Goal: Task Accomplishment & Management: Manage account settings

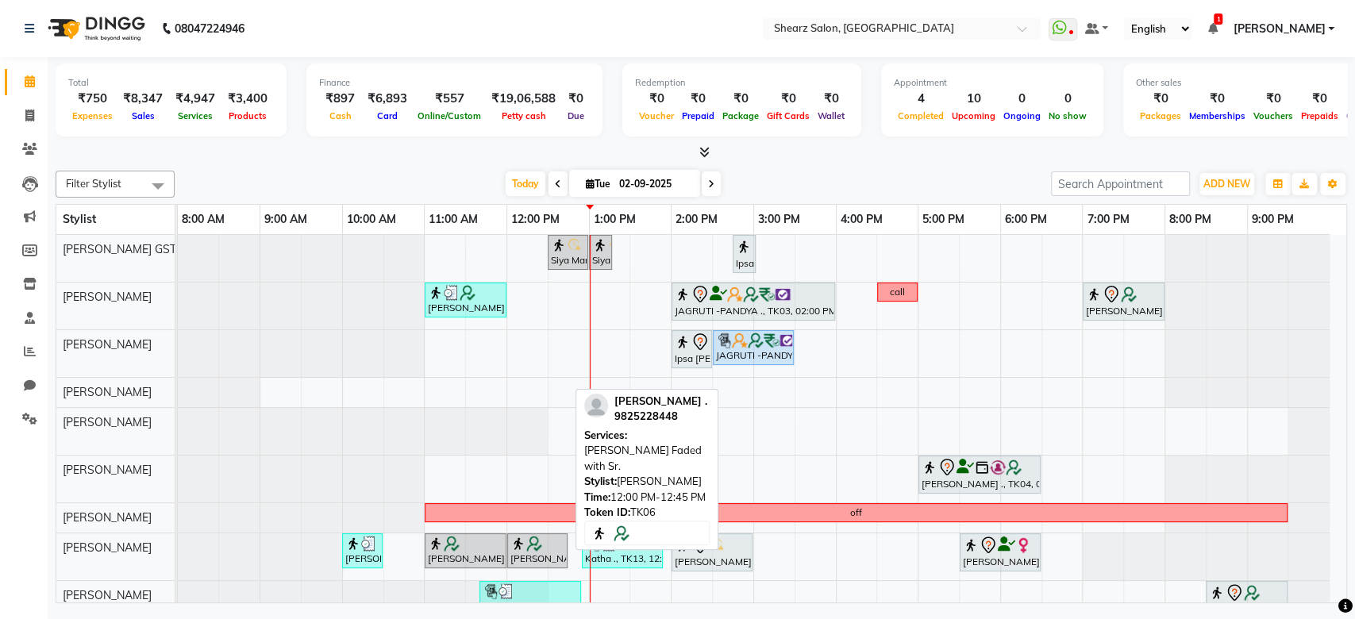
click at [518, 561] on div "Satyen Trivedi ., TK06, 12:00 PM-12:45 PM, Beard Faded with Sr." at bounding box center [537, 551] width 57 height 30
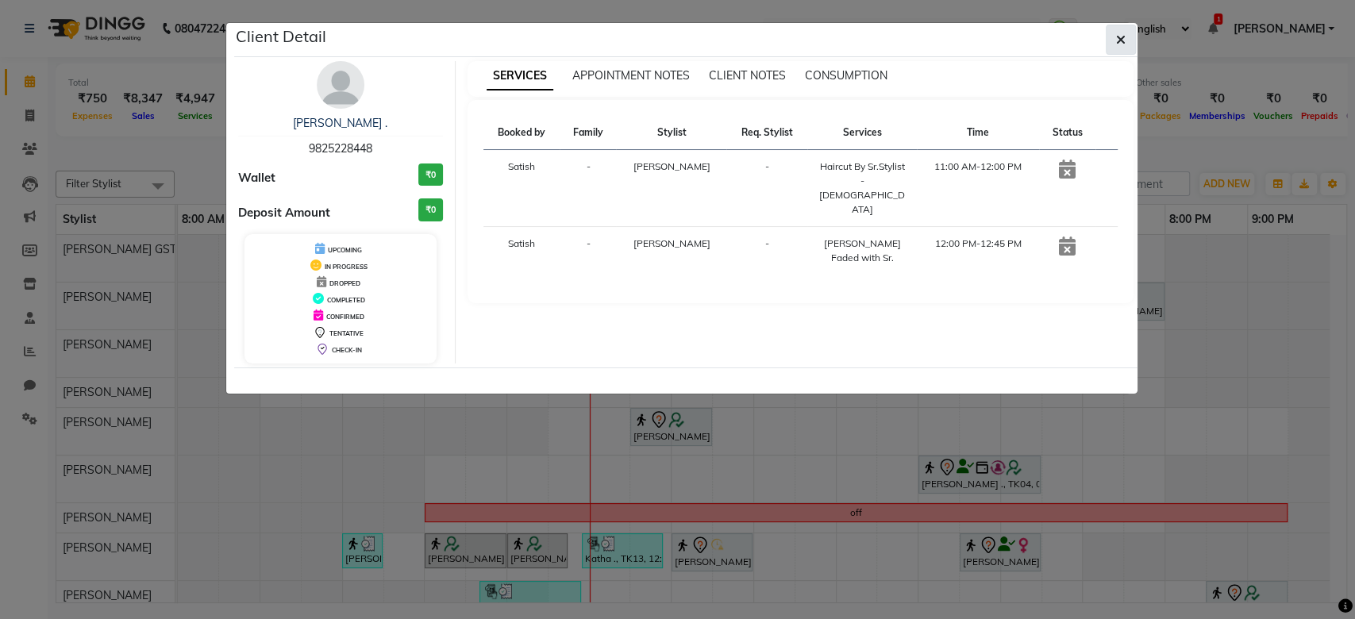
click at [1112, 48] on button "button" at bounding box center [1121, 40] width 30 height 30
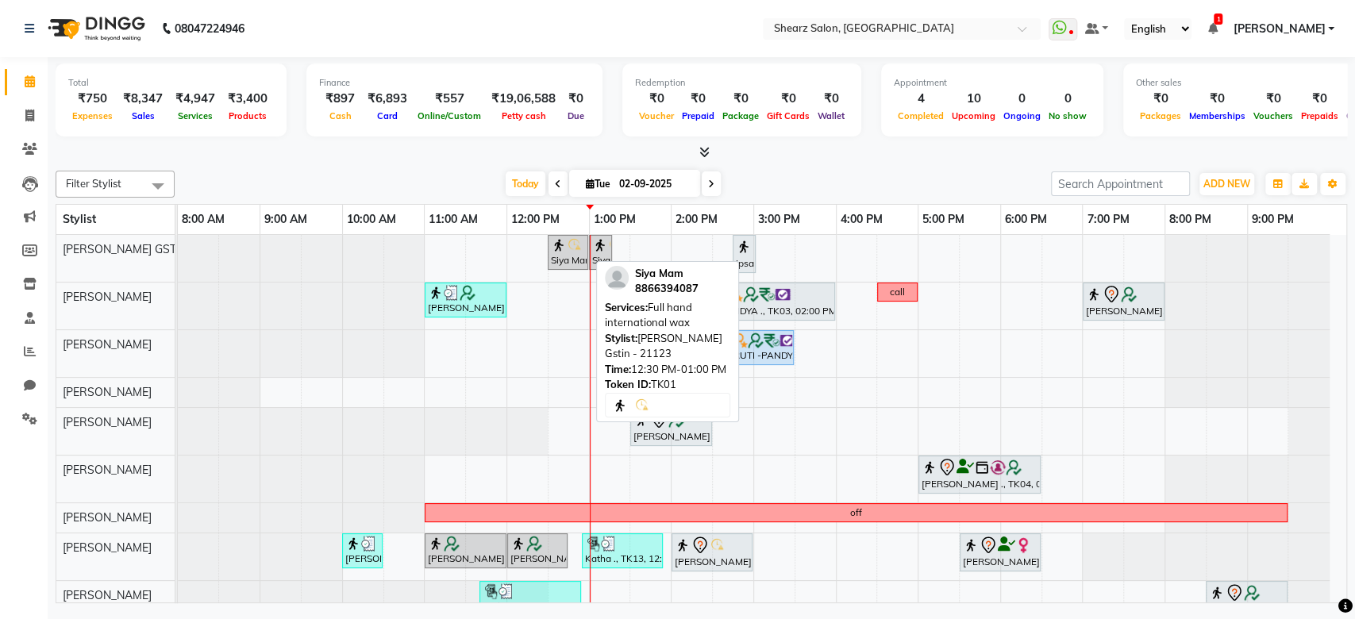
click at [582, 259] on div "Siya Mam, TK01, 12:30 PM-01:00 PM, Full hand international wax" at bounding box center [567, 252] width 37 height 30
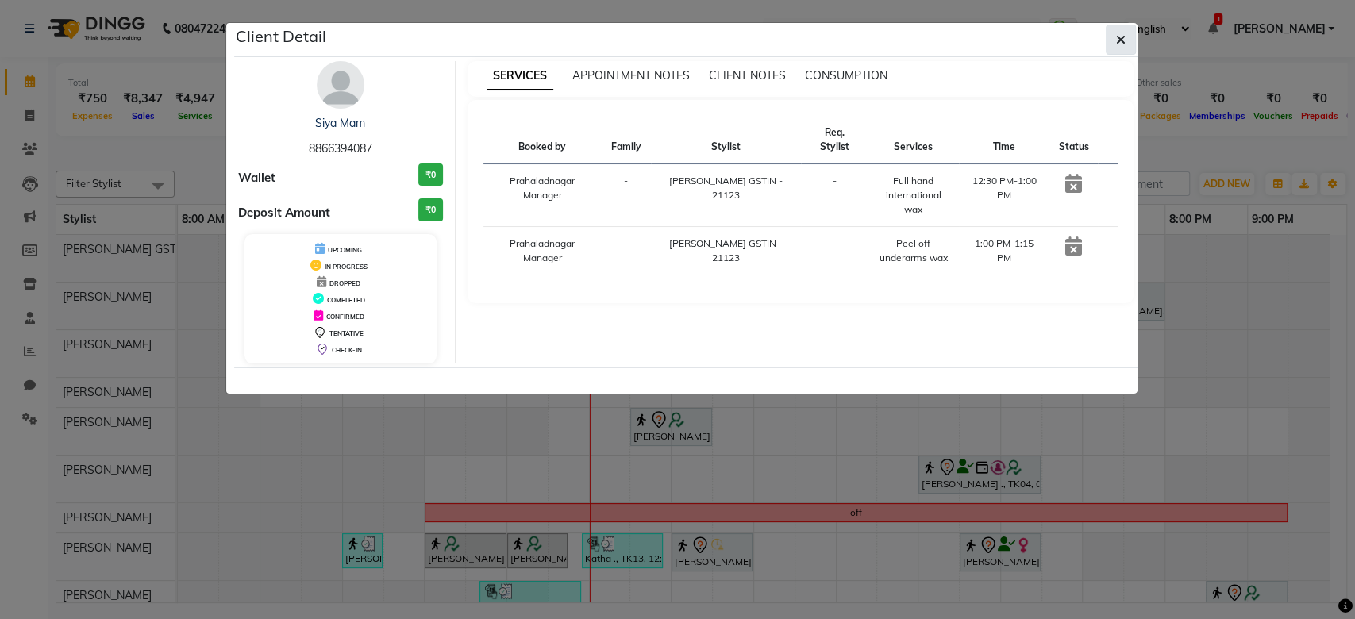
click at [1127, 35] on button "button" at bounding box center [1121, 40] width 30 height 30
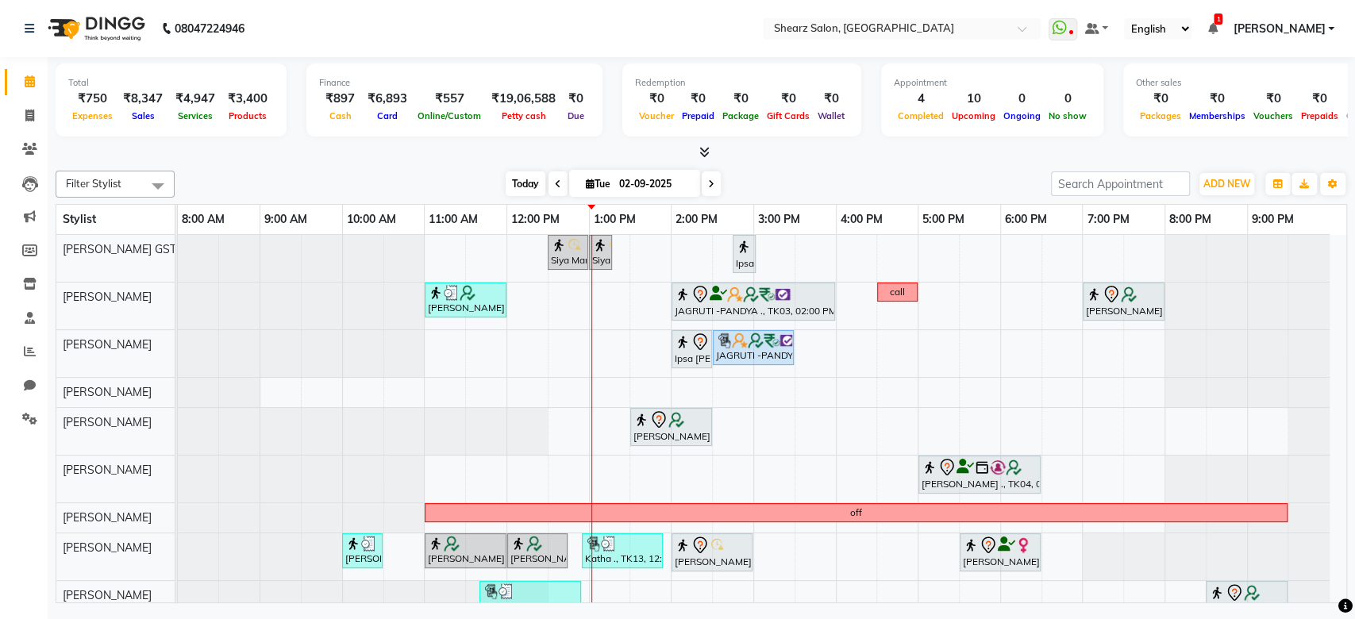
click at [527, 194] on span "Today" at bounding box center [526, 184] width 40 height 25
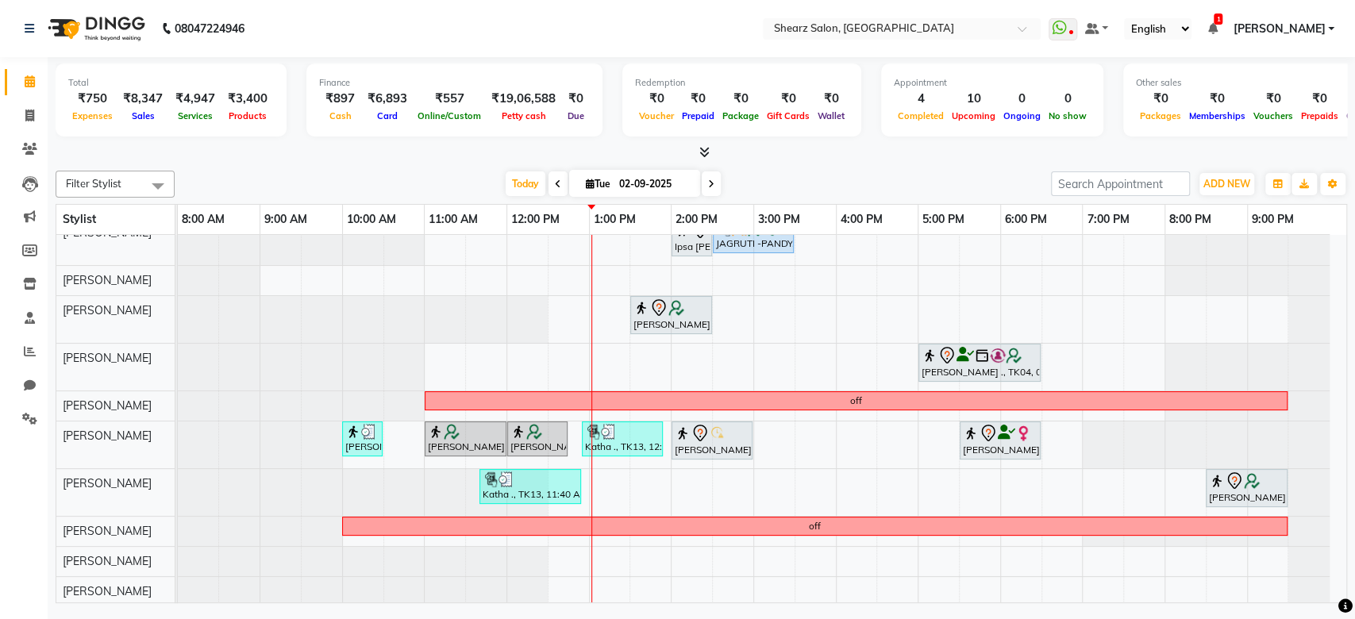
scroll to position [160, 0]
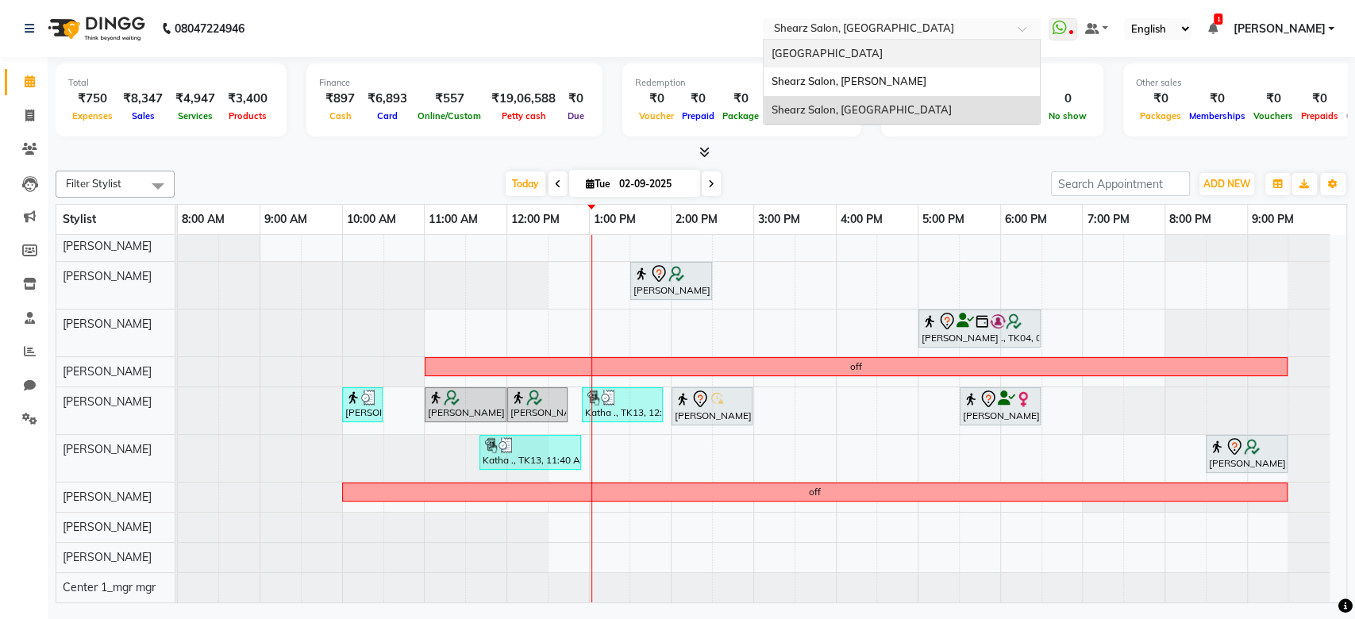
drag, startPoint x: 926, startPoint y: 28, endPoint x: 912, endPoint y: 76, distance: 50.5
click at [912, 40] on ng-select "Select Location × Shearz Salon, Prahaladnagar Shearz Salon Ho, Corporate Road S…" at bounding box center [902, 28] width 278 height 21
click at [912, 76] on div "Shearz Salon, Shela" at bounding box center [902, 81] width 276 height 29
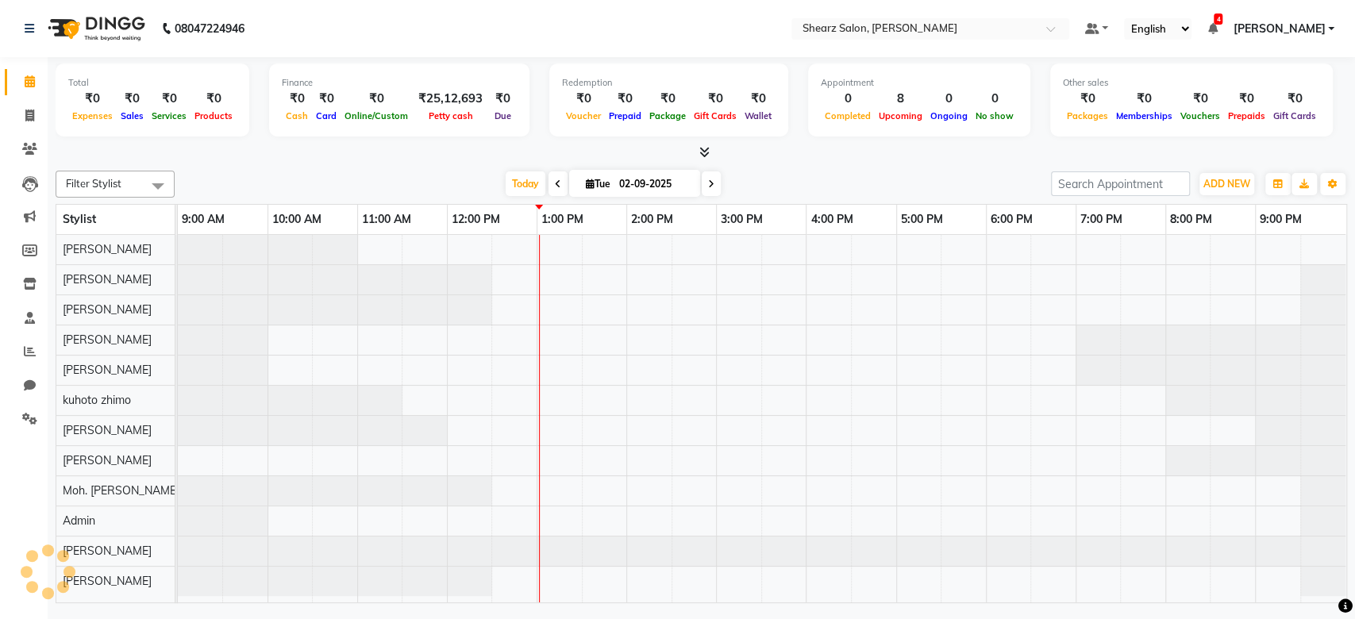
select select "en"
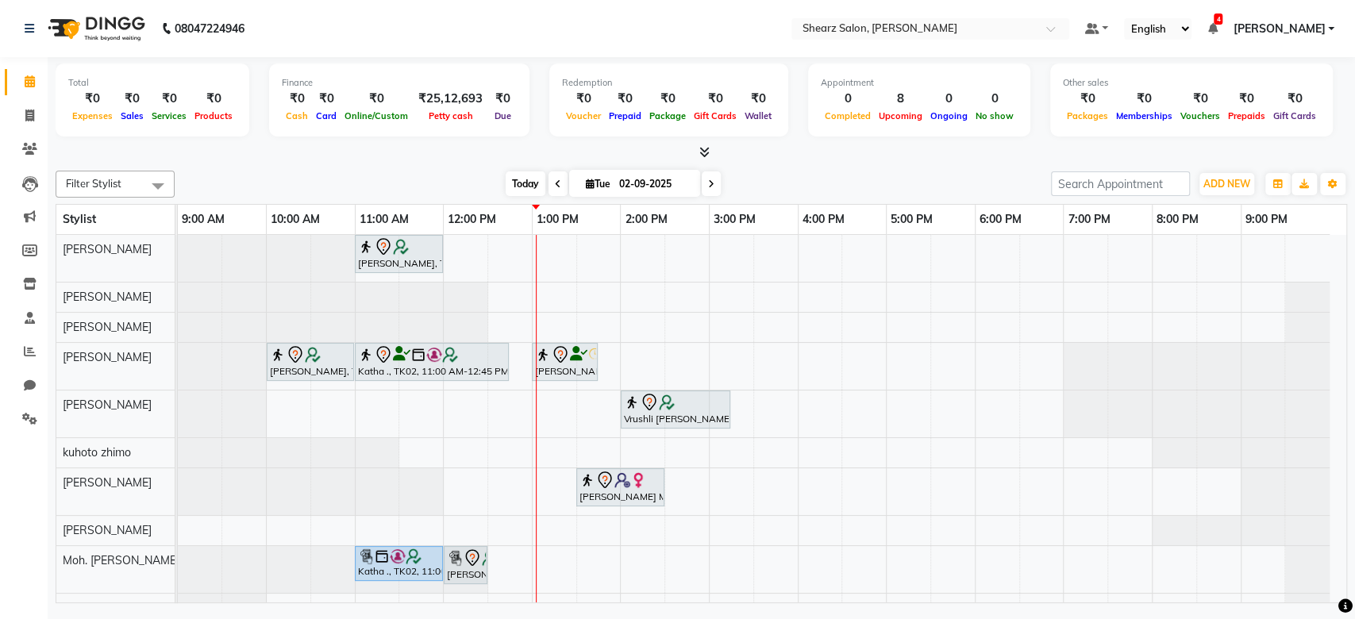
click at [524, 175] on span "Today" at bounding box center [526, 184] width 40 height 25
click at [517, 192] on span "Today" at bounding box center [526, 184] width 40 height 25
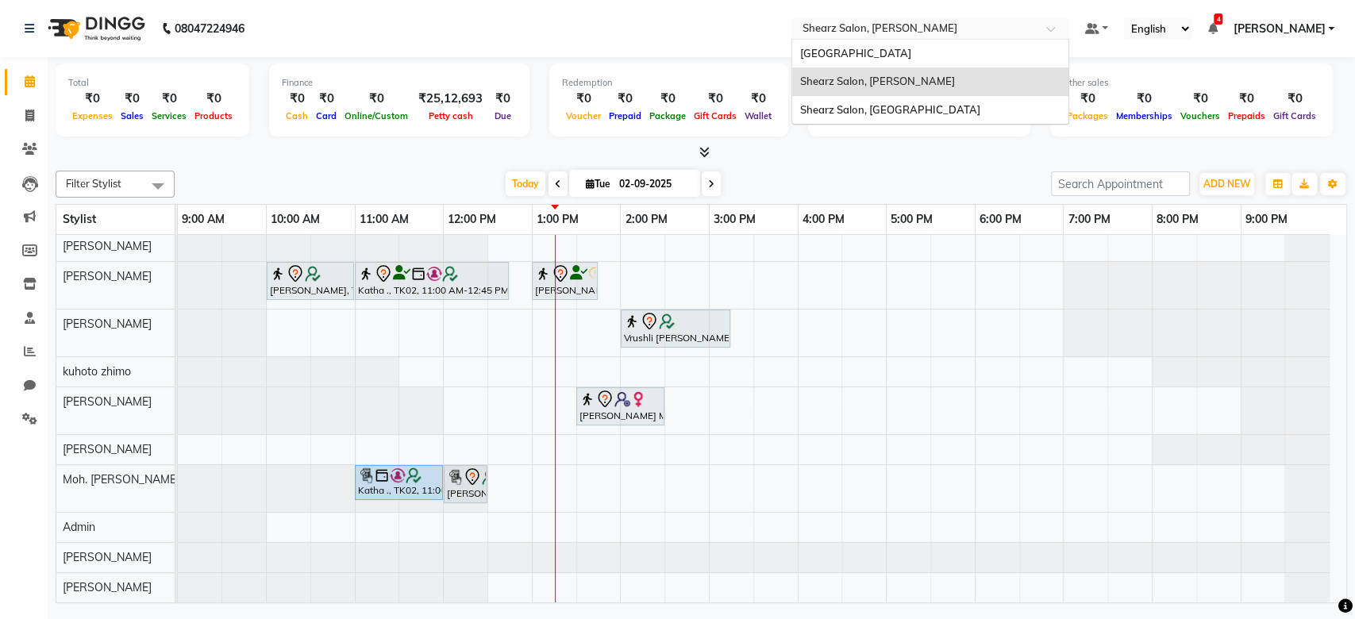
click at [958, 29] on input "text" at bounding box center [915, 30] width 230 height 16
click at [911, 116] on div "Shearz Salon, [GEOGRAPHIC_DATA]" at bounding box center [930, 110] width 276 height 29
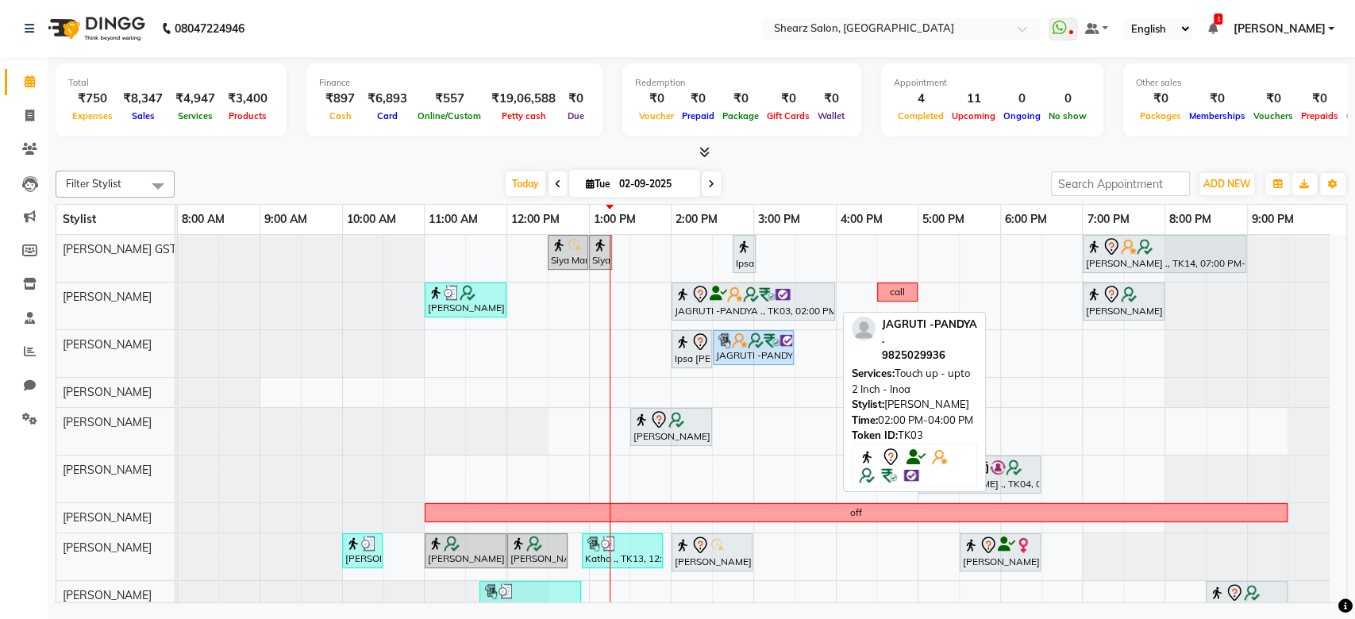
click at [753, 312] on div "JAGRUTI -PANDYA ., TK03, 02:00 PM-04:00 PM, Touch up - upto 2 Inch - Inoa" at bounding box center [753, 301] width 160 height 33
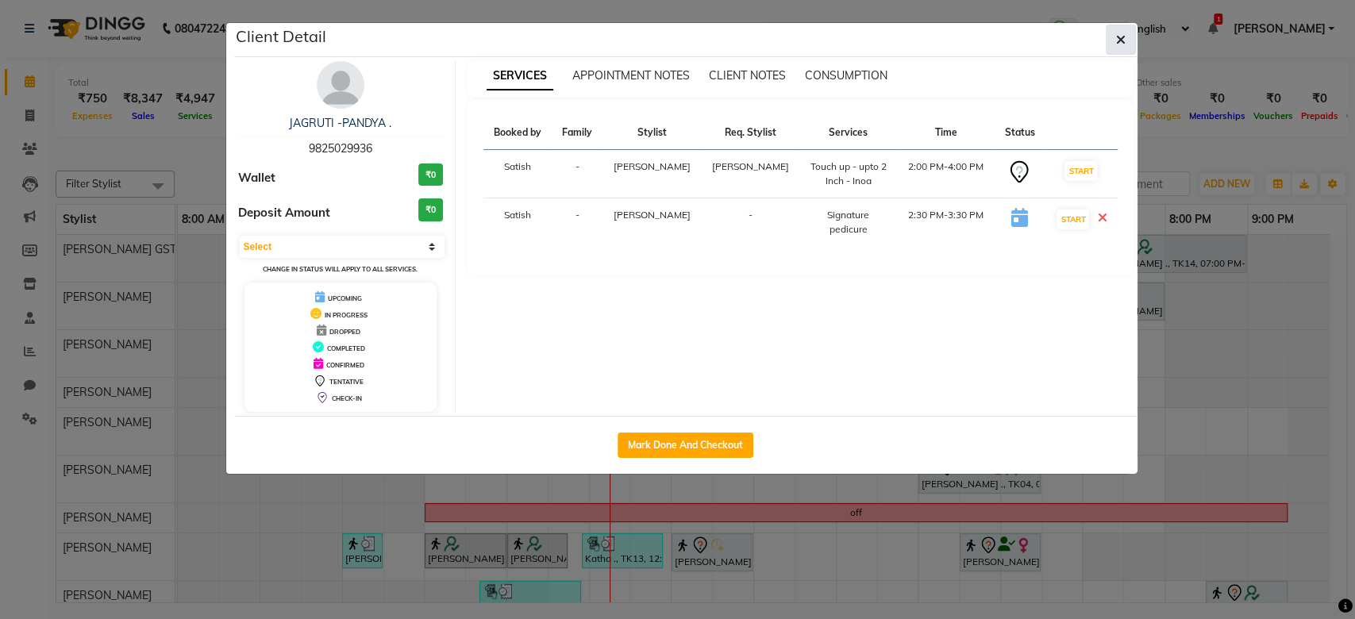
click at [1118, 38] on icon "button" at bounding box center [1121, 39] width 10 height 13
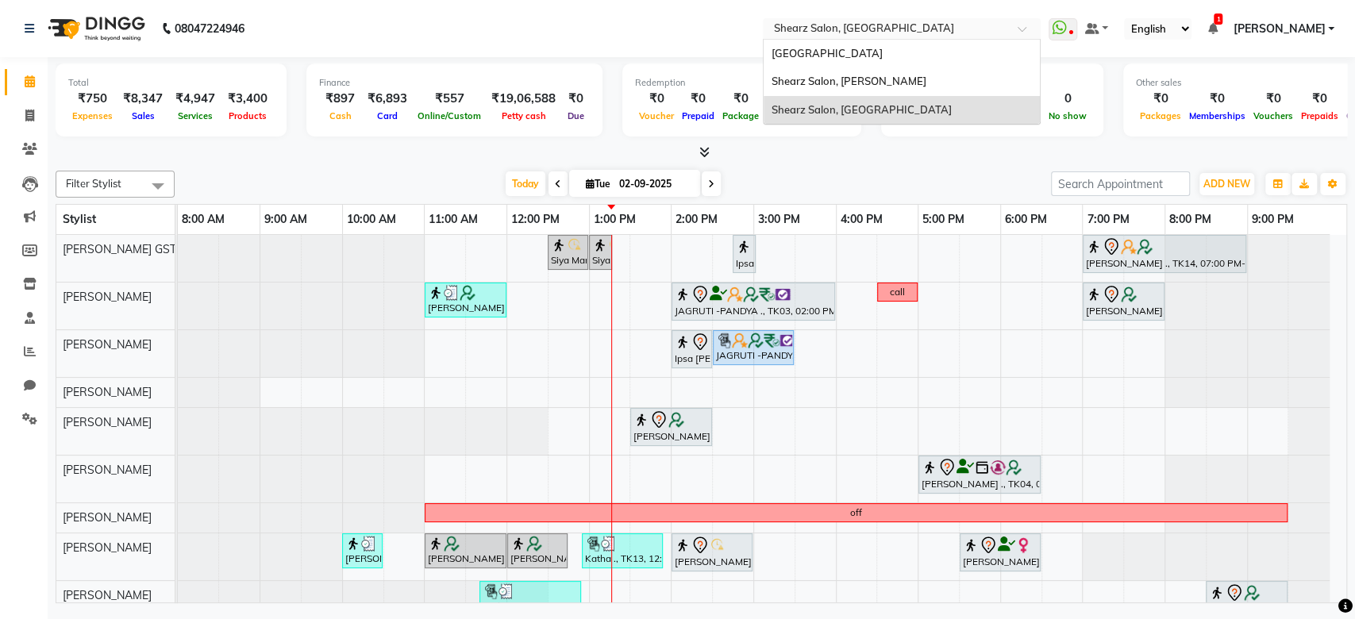
click at [975, 24] on input "text" at bounding box center [886, 30] width 230 height 16
click at [895, 76] on div "Shearz Salon, [PERSON_NAME]" at bounding box center [902, 81] width 276 height 29
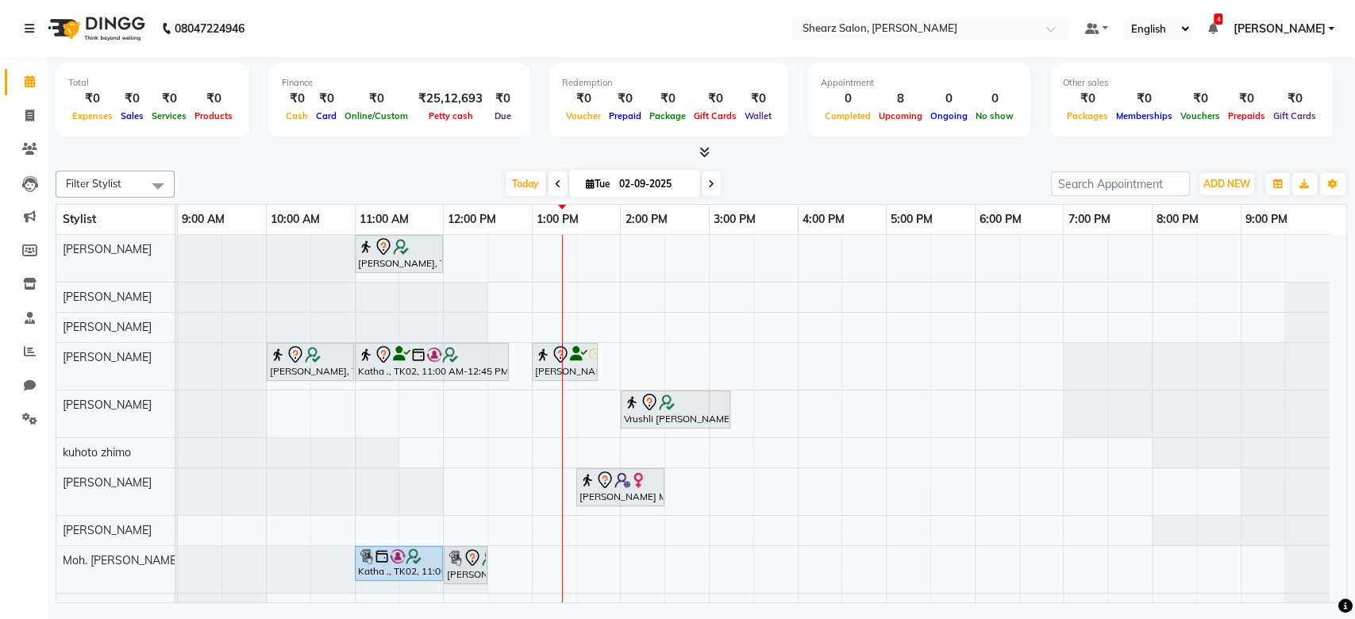
click at [1234, 11] on nav "08047224946 Select Location × Shearz Salon, [PERSON_NAME] Default Panel My Pane…" at bounding box center [677, 28] width 1355 height 57
click at [1217, 31] on icon at bounding box center [1213, 28] width 10 height 11
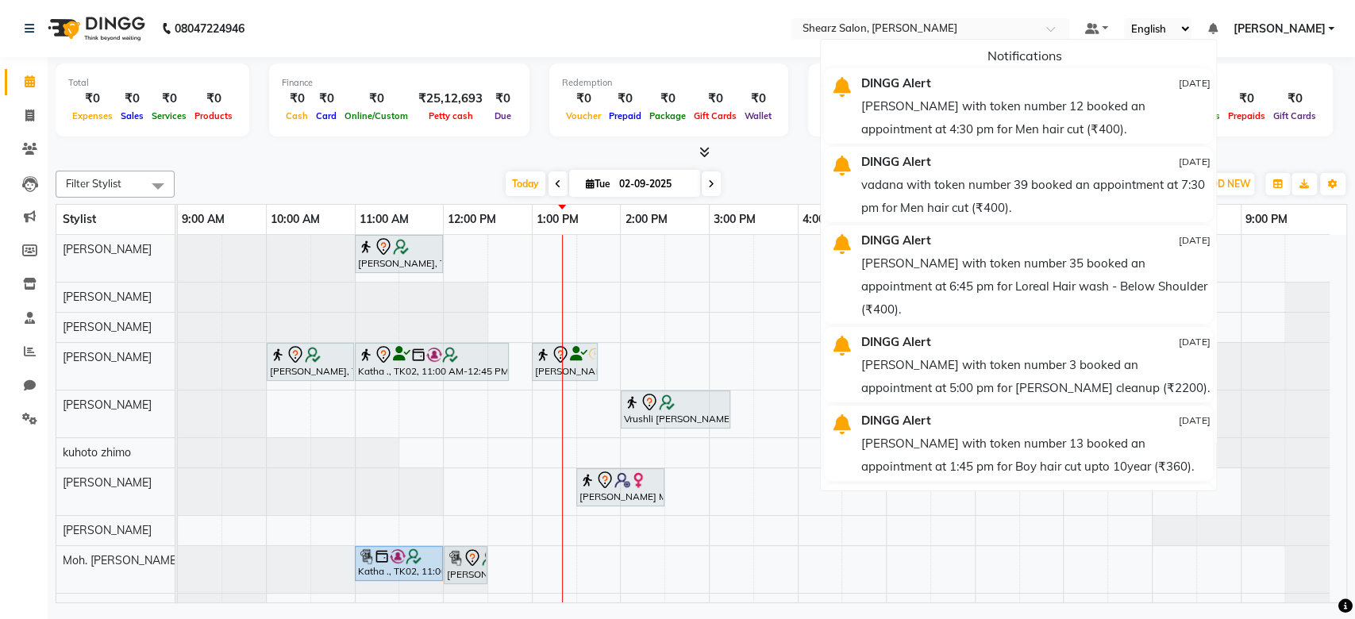
click at [1264, 49] on nav "08047224946 Select Location × Shearz Salon, Shela Default Panel My Panel Englis…" at bounding box center [677, 28] width 1355 height 57
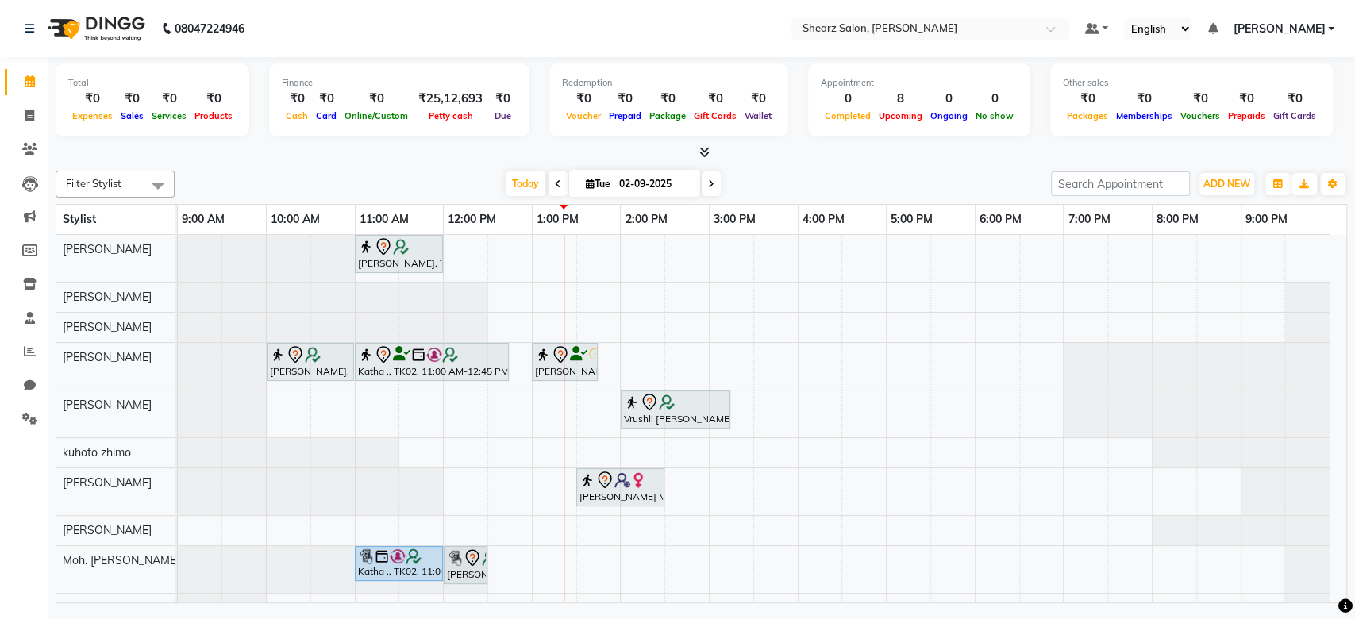
click at [1251, 51] on nav "08047224946 Select Location × Shearz Salon, Shela Default Panel My Panel Englis…" at bounding box center [677, 28] width 1355 height 57
click at [530, 186] on span "Today" at bounding box center [526, 184] width 40 height 25
click at [36, 354] on span at bounding box center [30, 352] width 28 height 18
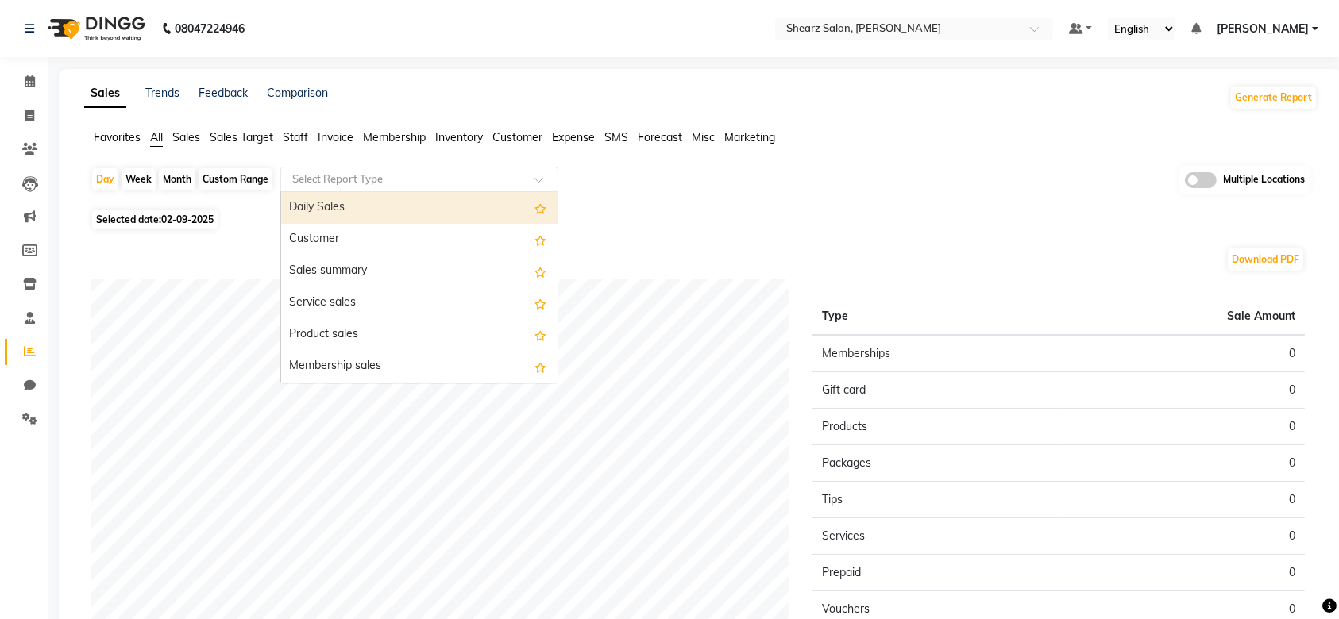
click at [426, 173] on input "text" at bounding box center [403, 180] width 229 height 16
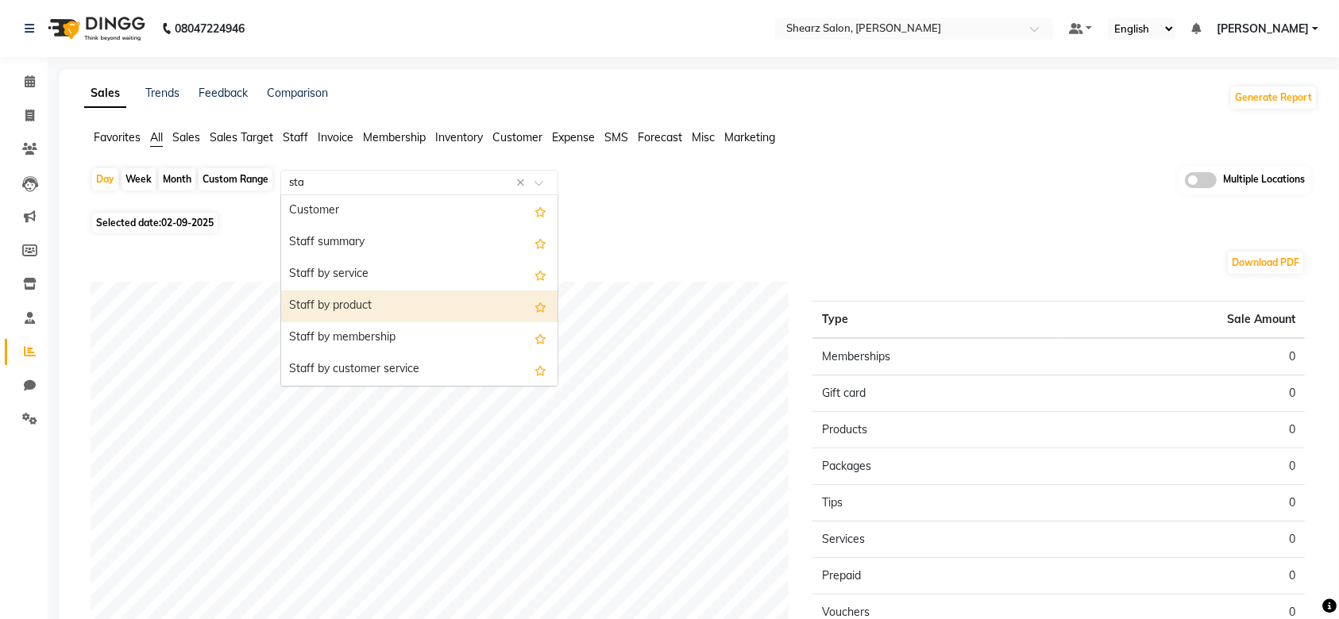
type input "staf"
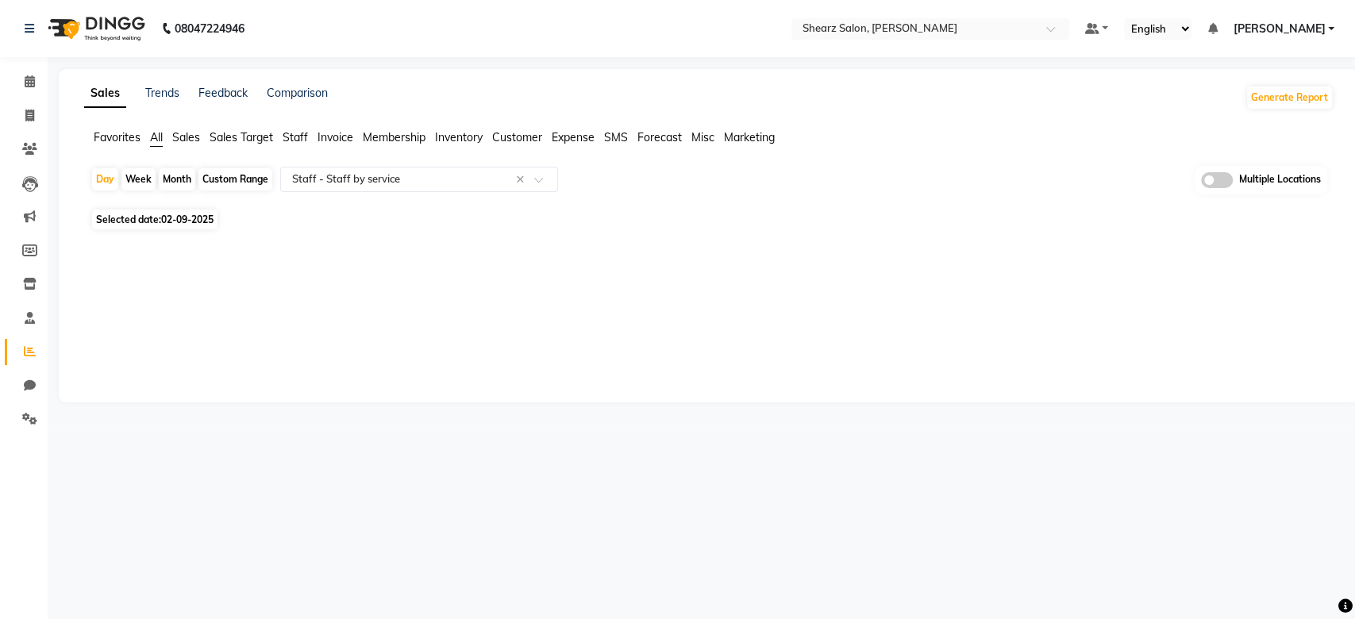
click at [238, 171] on div "Custom Range" at bounding box center [235, 179] width 74 height 22
select select "9"
select select "2025"
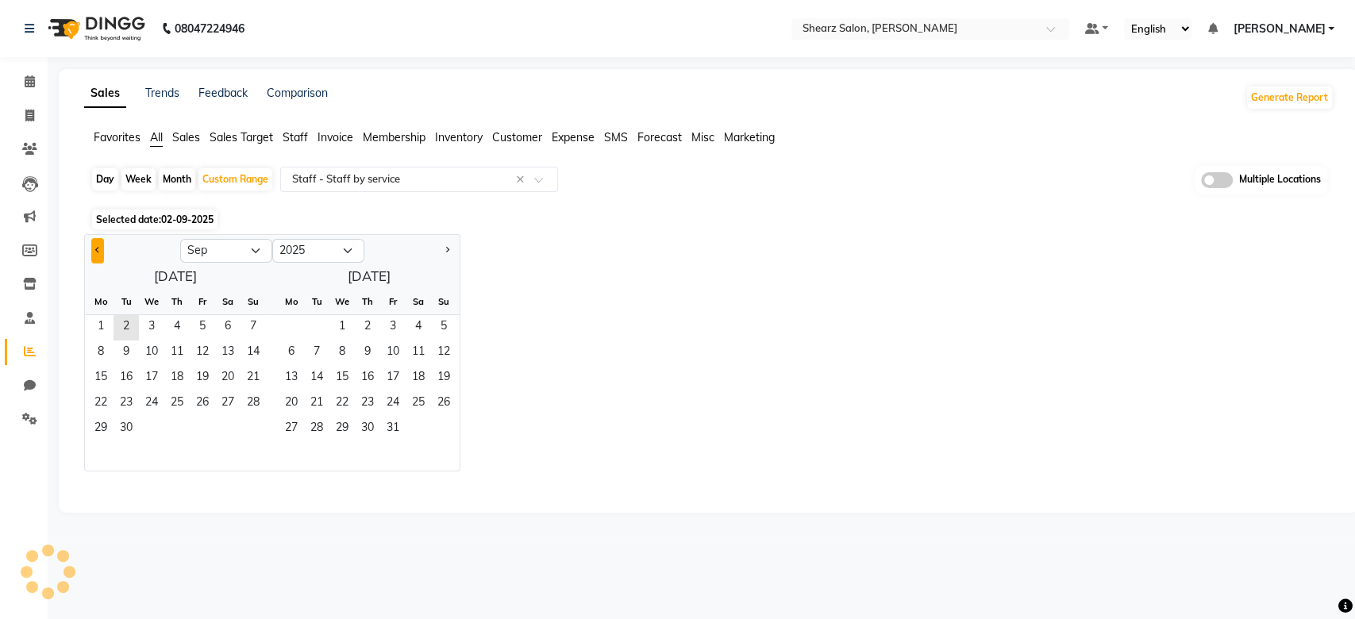
click at [93, 249] on div at bounding box center [132, 250] width 95 height 25
click at [93, 249] on button "Previous month" at bounding box center [97, 250] width 13 height 25
select select "7"
click at [121, 324] on span "1" at bounding box center [126, 327] width 25 height 25
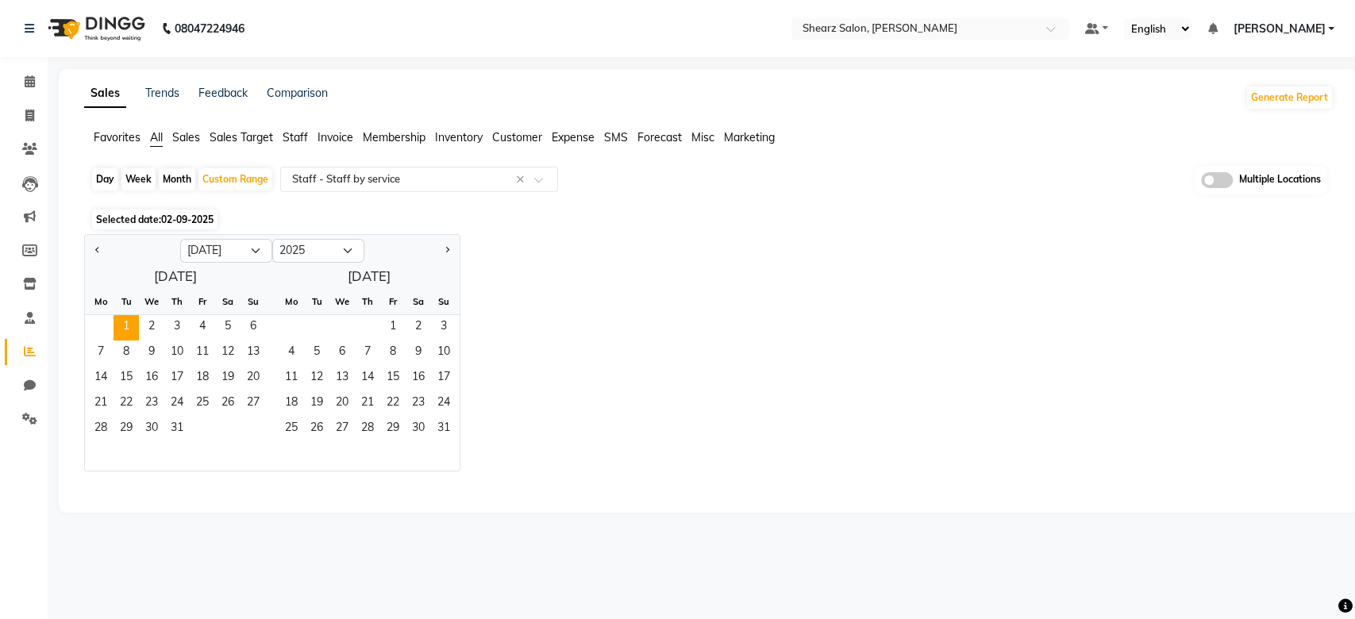
click at [190, 424] on div "28 29 30 31" at bounding box center [175, 429] width 181 height 25
click at [183, 427] on span "31" at bounding box center [176, 429] width 25 height 25
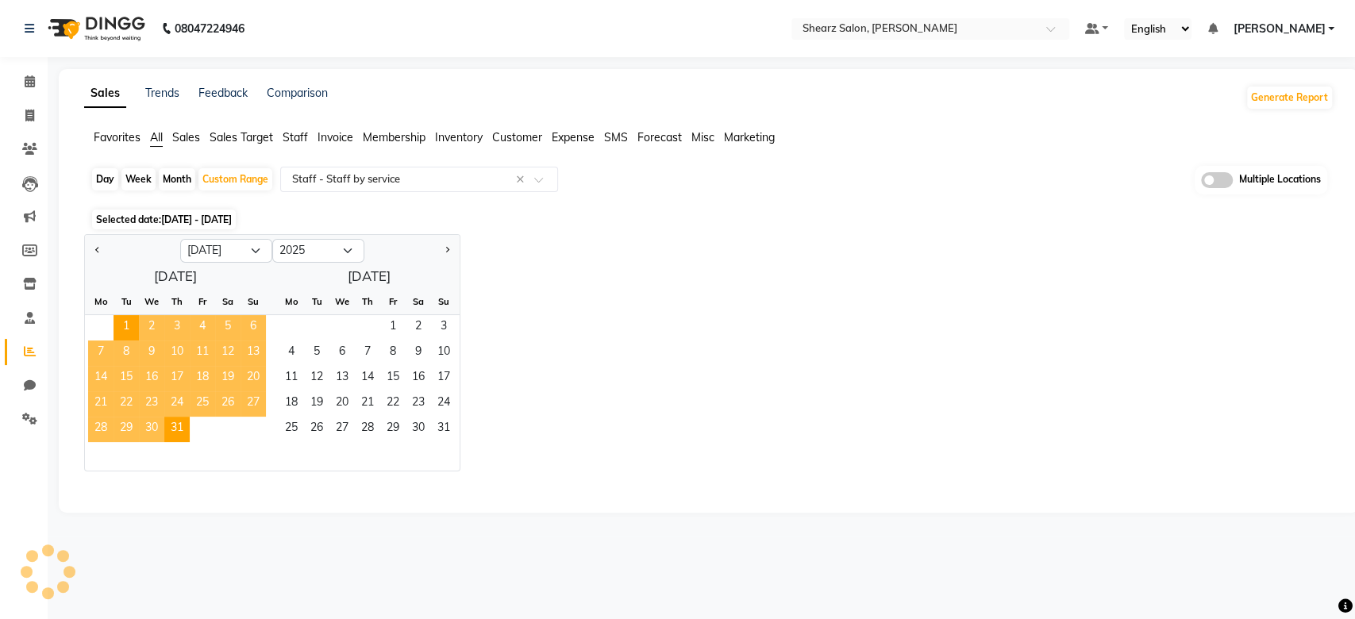
select select "full_report"
select select "csv"
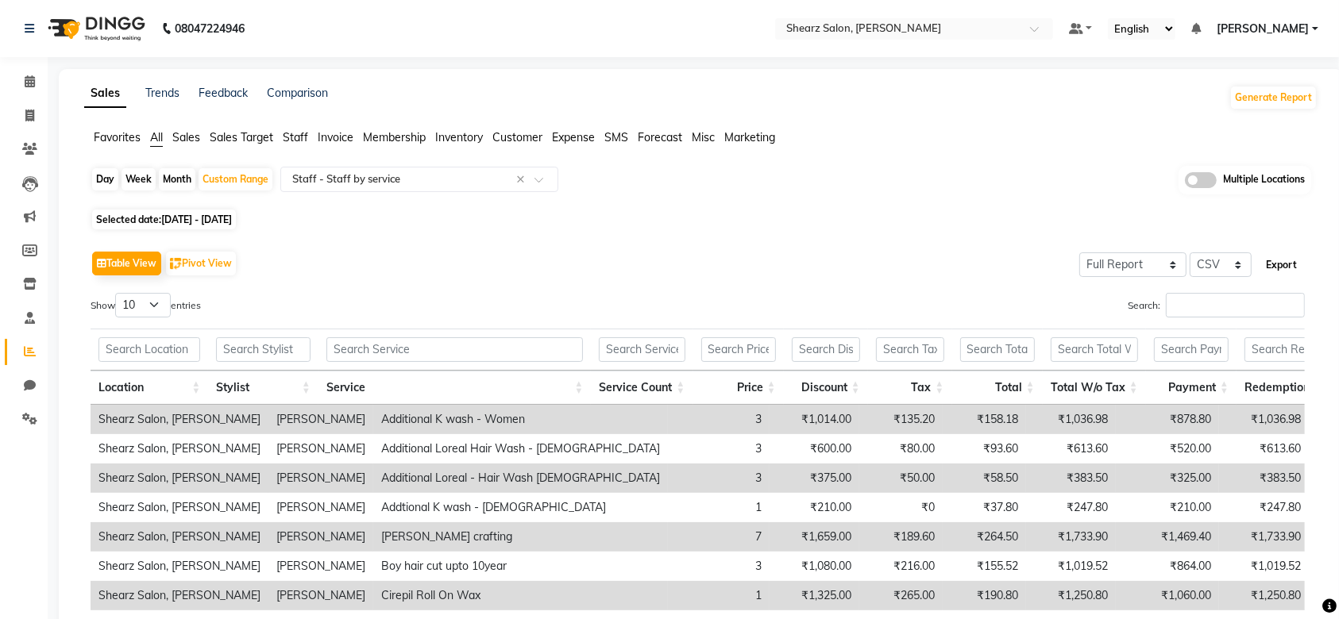
click at [1282, 264] on button "Export" at bounding box center [1281, 265] width 44 height 27
click at [851, 35] on nav "08047224946 Select Location × Shearz Salon, Shela Default Panel My Panel Englis…" at bounding box center [669, 28] width 1339 height 57
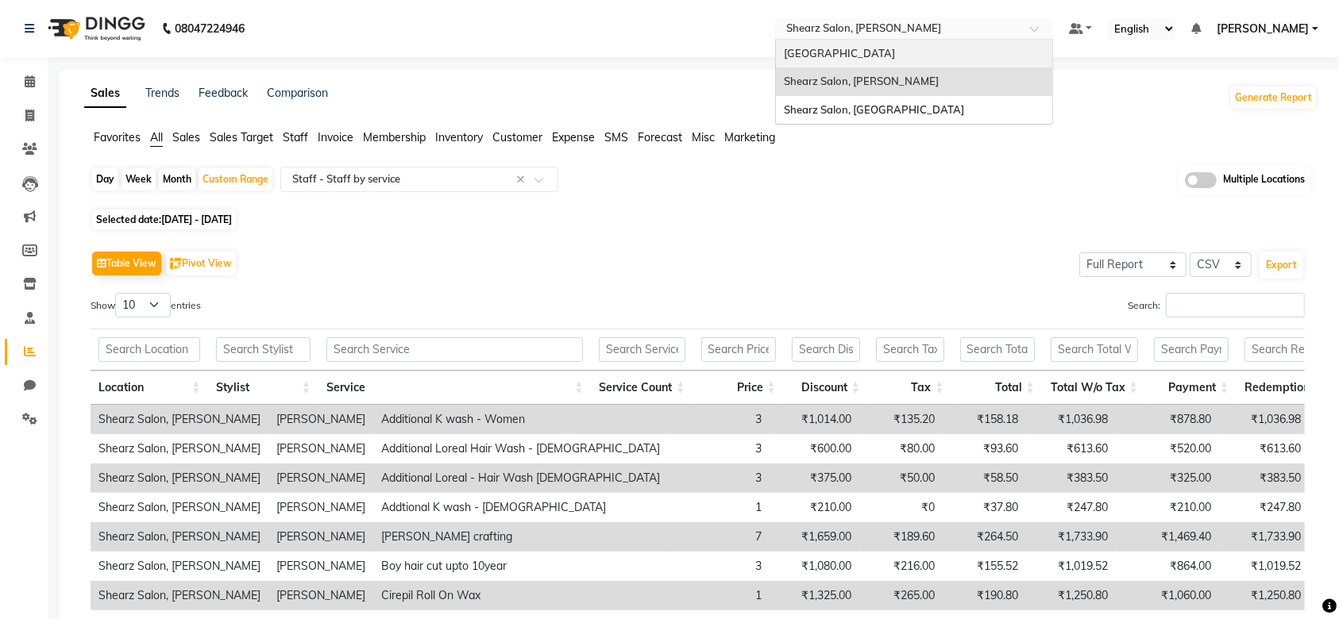
click at [852, 34] on input "text" at bounding box center [898, 30] width 230 height 16
click at [858, 108] on span "Shearz Salon, [GEOGRAPHIC_DATA]" at bounding box center [874, 109] width 180 height 13
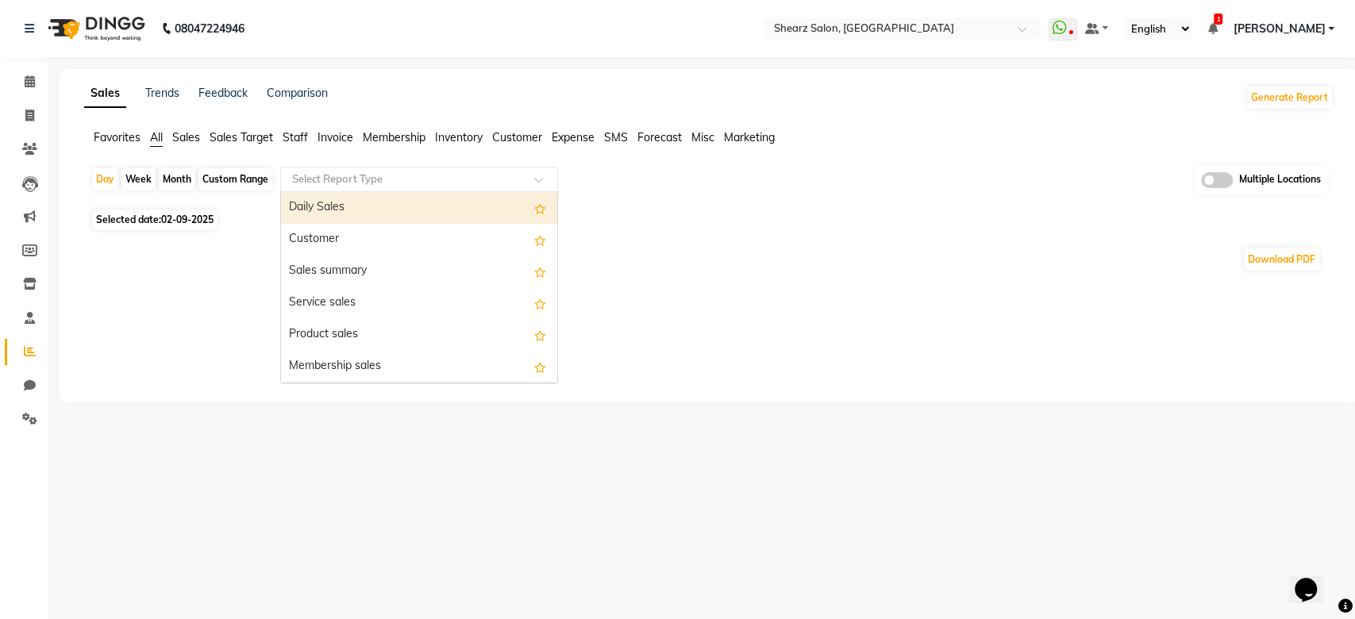
click at [388, 184] on input "text" at bounding box center [403, 180] width 229 height 16
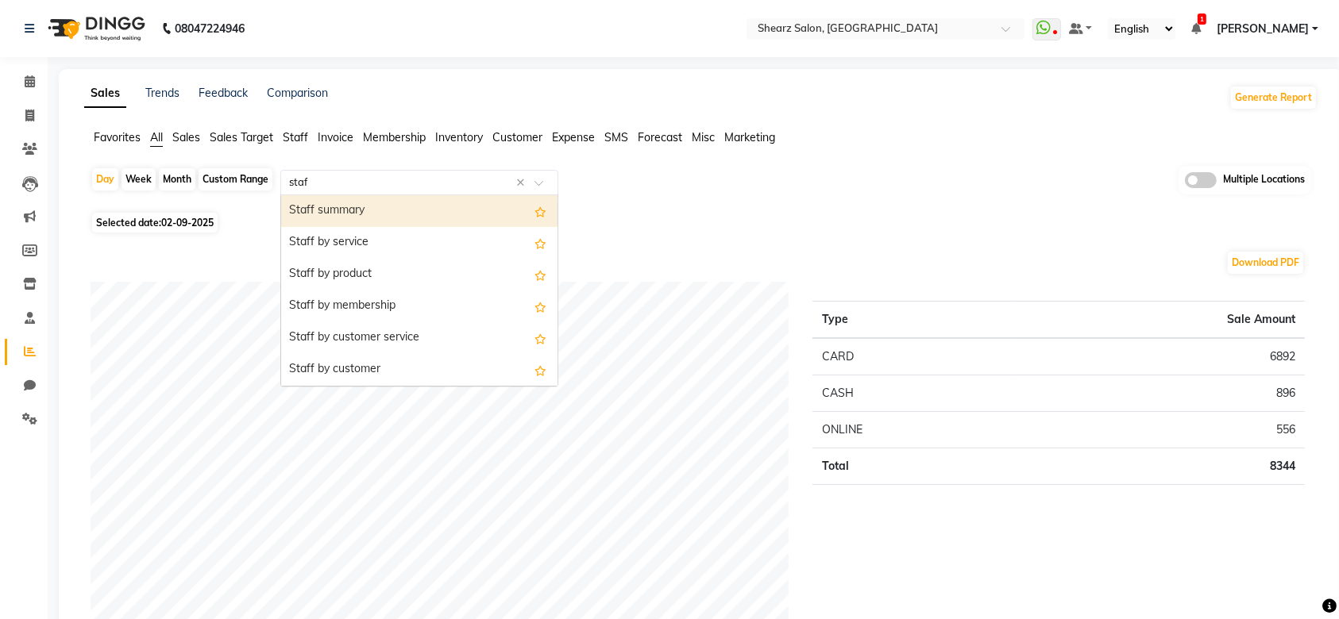
type input "staff"
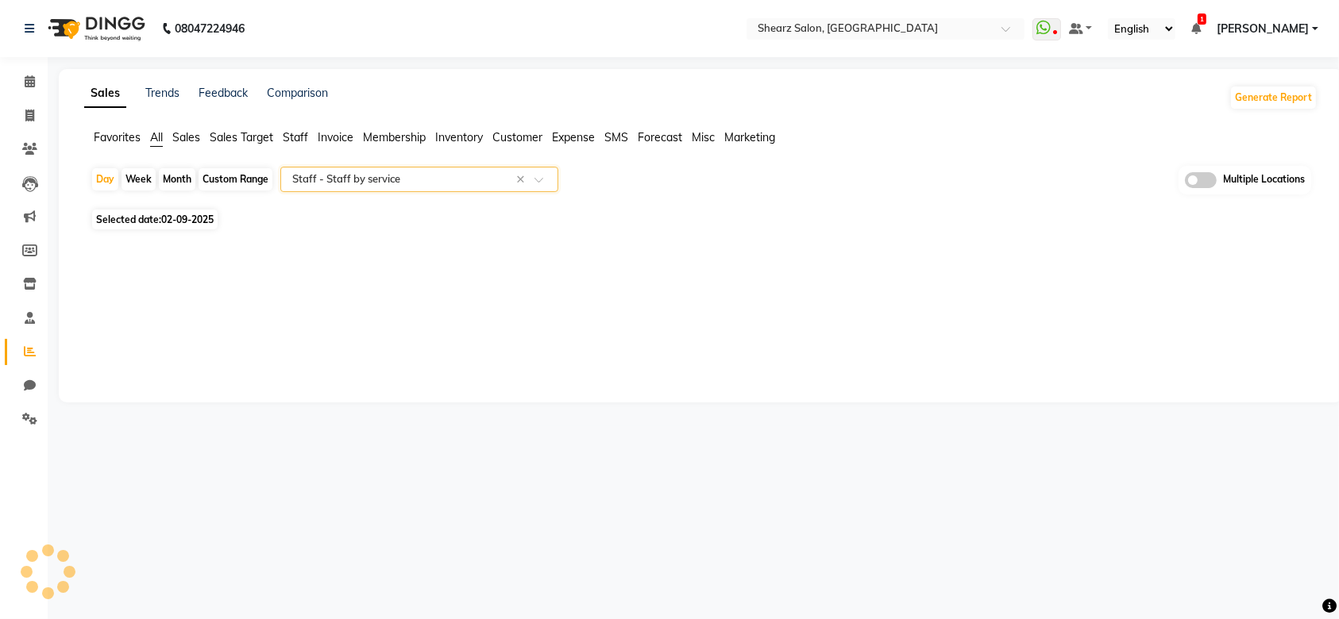
select select "full_report"
select select "csv"
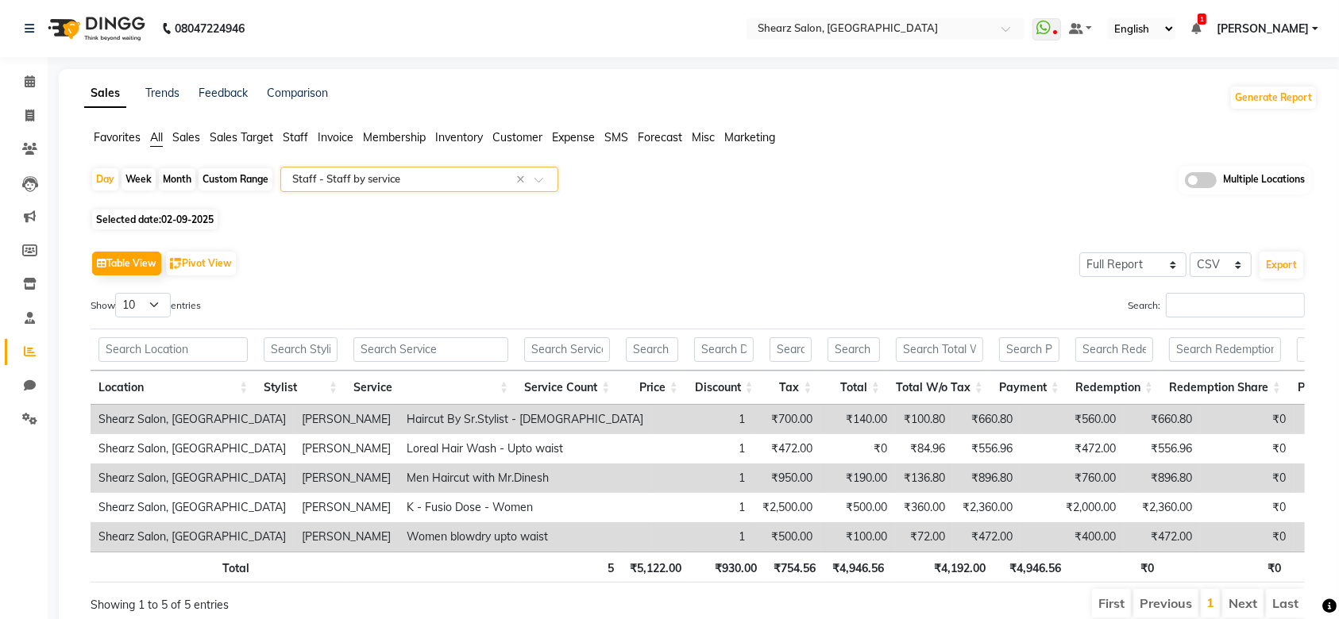
click at [241, 172] on div "Custom Range" at bounding box center [235, 179] width 74 height 22
select select "9"
select select "2025"
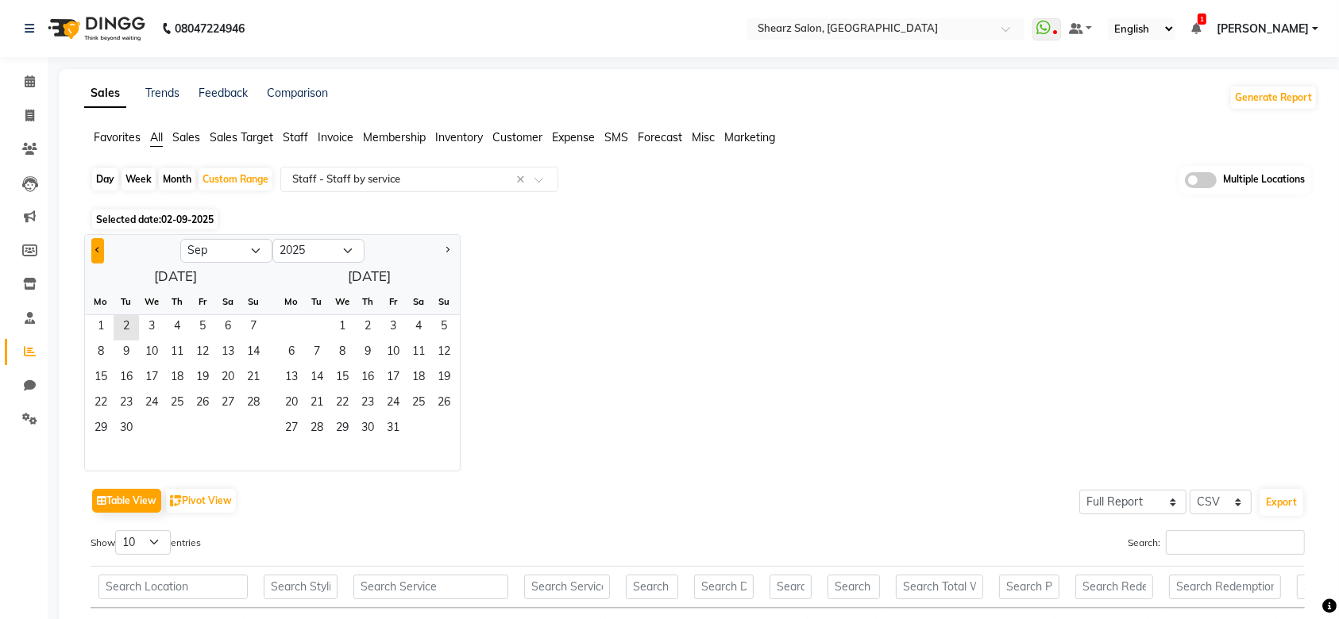
click at [103, 245] on button "Previous month" at bounding box center [97, 250] width 13 height 25
select select "7"
click at [126, 326] on span "1" at bounding box center [126, 327] width 25 height 25
click at [175, 435] on span "31" at bounding box center [176, 429] width 25 height 25
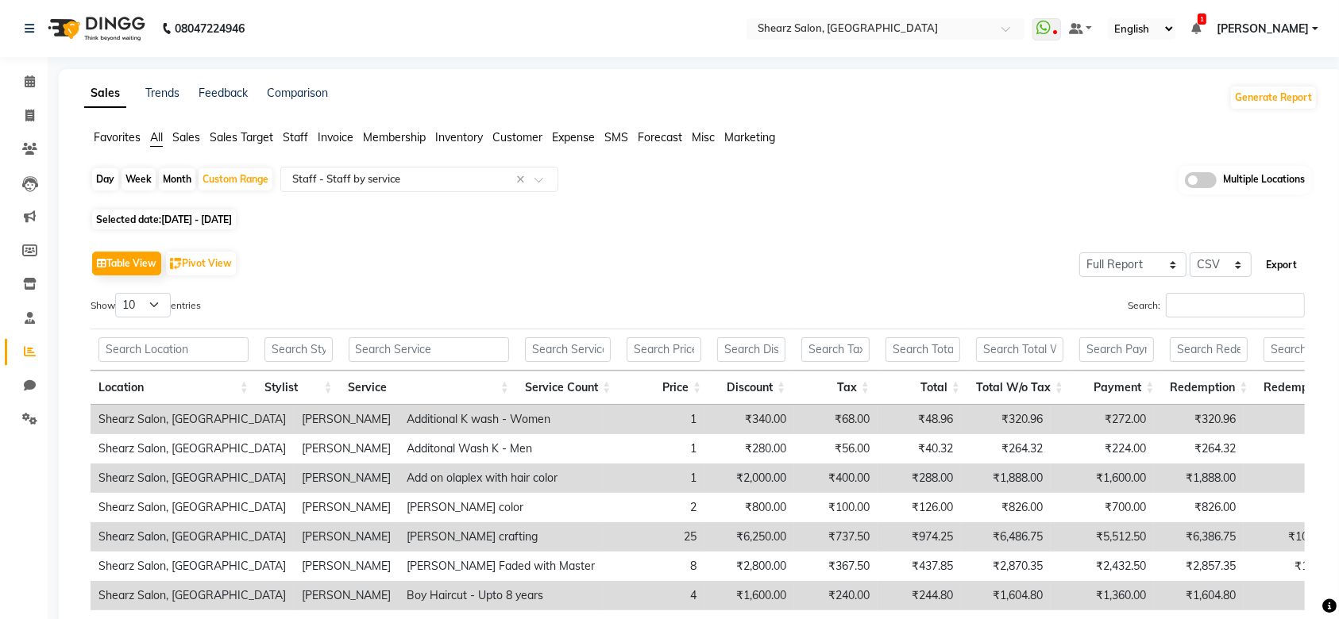
click at [1283, 268] on button "Export" at bounding box center [1281, 265] width 44 height 27
click at [198, 212] on span "Selected date: 01-07-2025 - 31-07-2025" at bounding box center [164, 220] width 144 height 20
select select "7"
select select "2025"
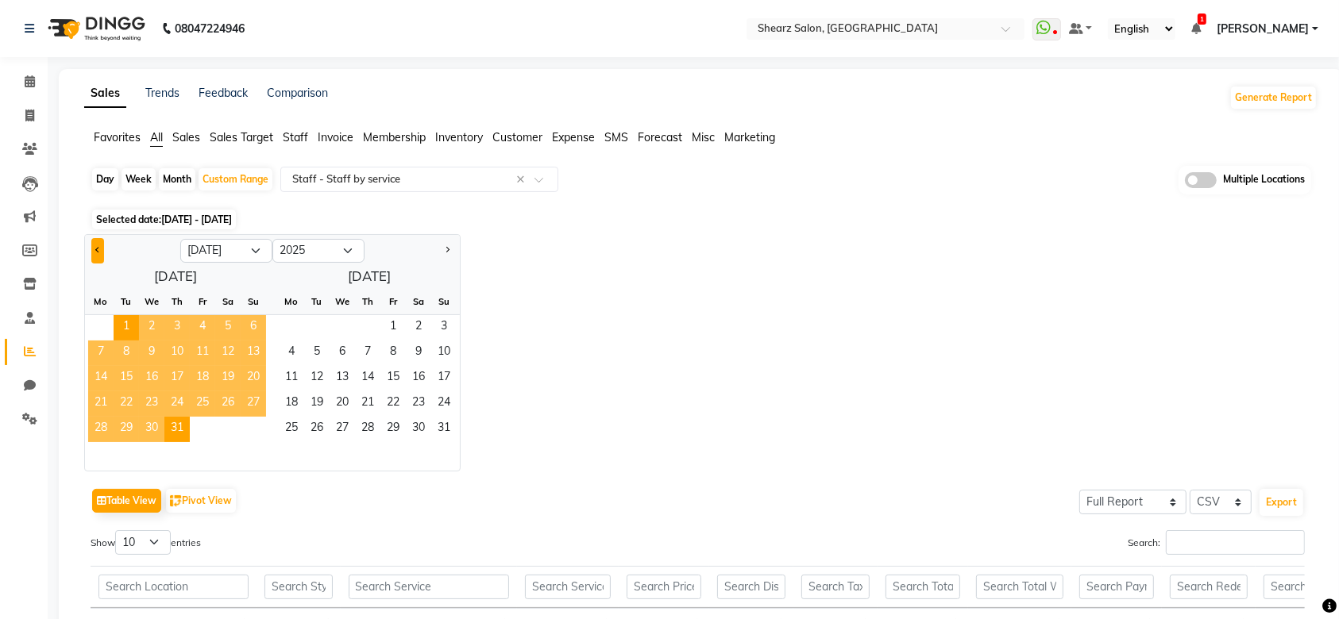
click at [97, 250] on span "Previous month" at bounding box center [98, 250] width 6 height 6
select select "6"
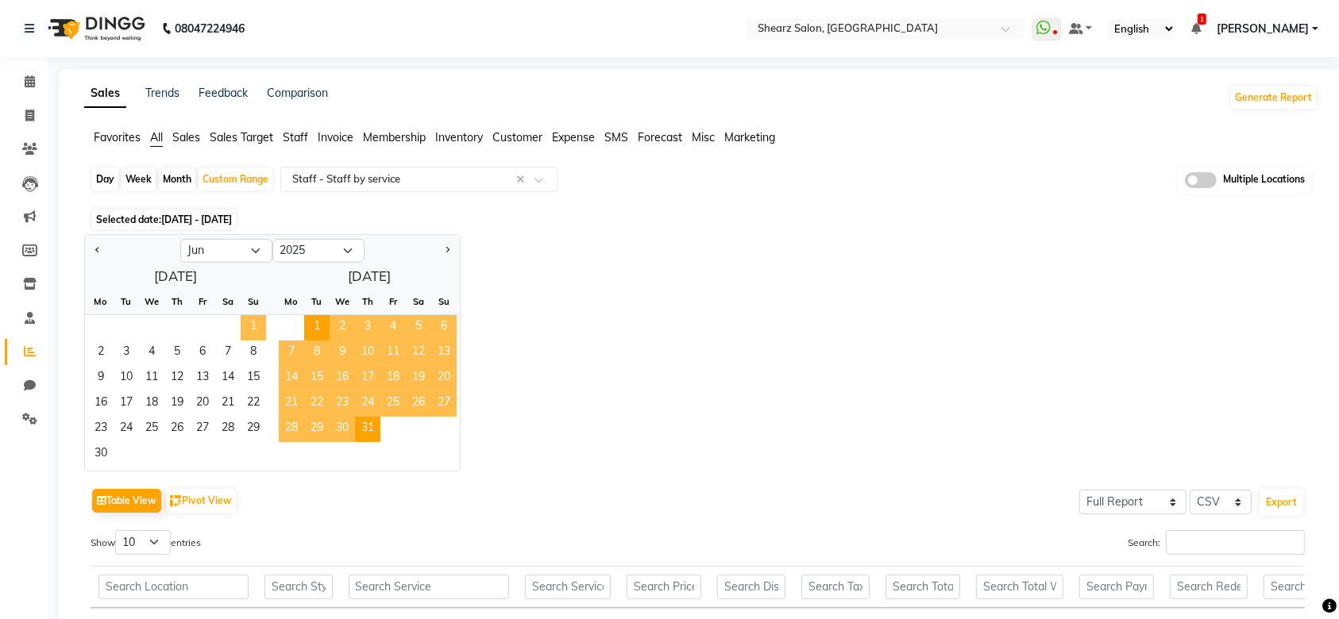
click at [263, 320] on span "1" at bounding box center [253, 327] width 25 height 25
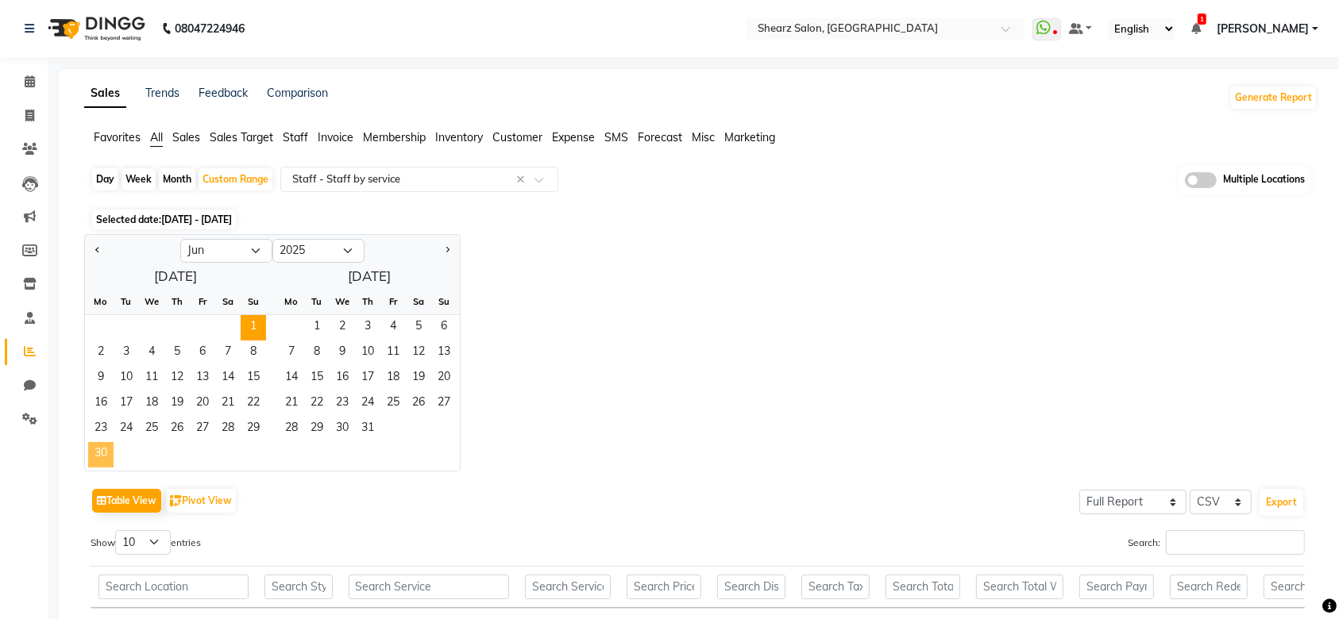
click at [94, 448] on span "30" at bounding box center [100, 454] width 25 height 25
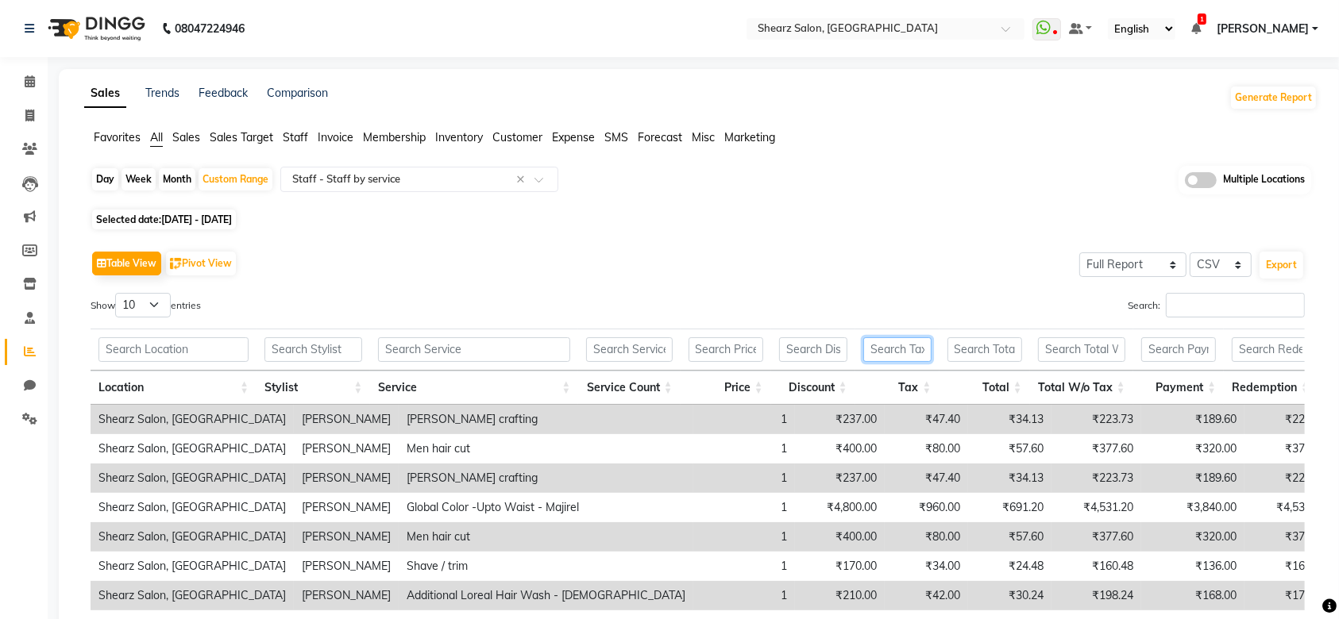
click at [900, 342] on input "text" at bounding box center [897, 349] width 68 height 25
click at [1286, 259] on button "Export" at bounding box center [1281, 265] width 44 height 27
click at [727, 227] on div "Selected date: 01-06-2025 - 30-06-2025" at bounding box center [704, 219] width 1227 height 17
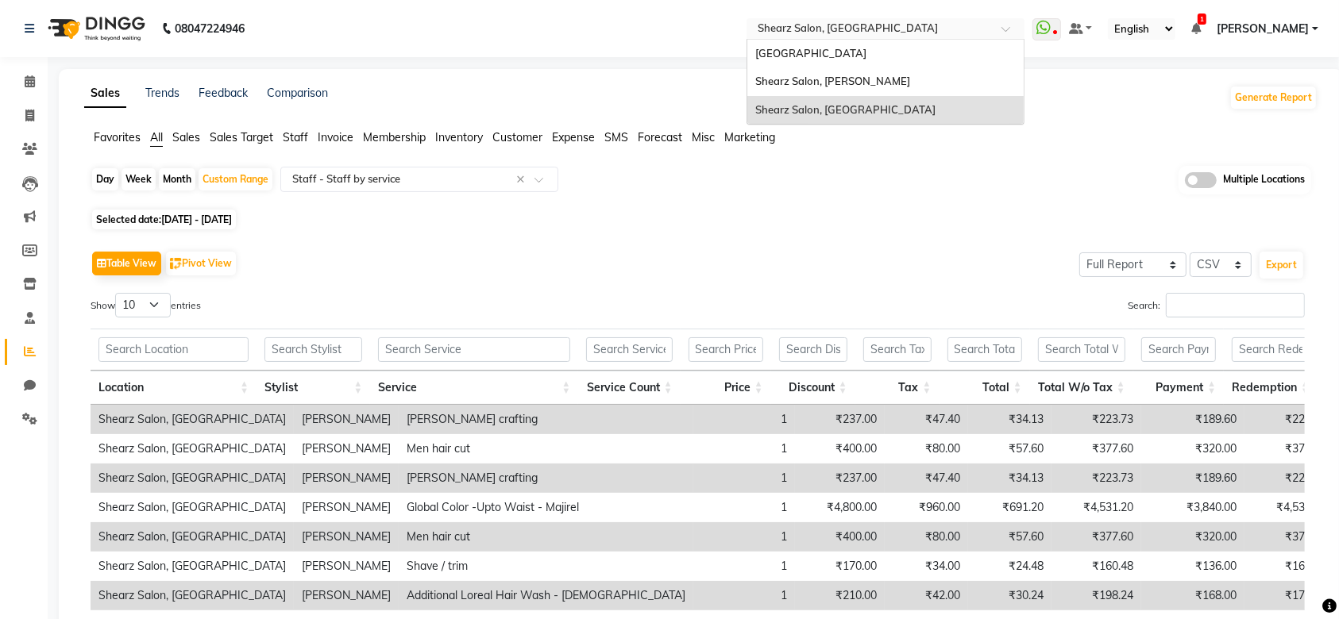
click at [888, 22] on input "text" at bounding box center [869, 30] width 230 height 16
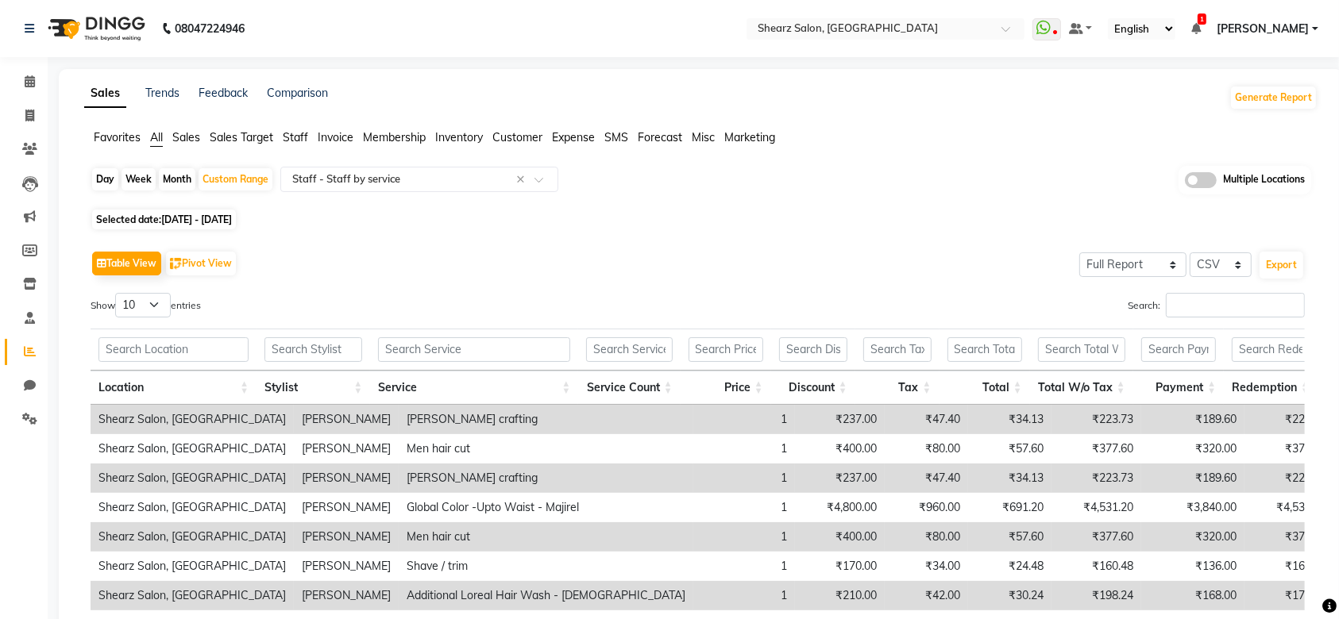
click at [738, 179] on div "Day Week Month Custom Range Select Report Type × Staff - Staff by service × Mul…" at bounding box center [701, 185] width 1220 height 39
click at [35, 249] on icon at bounding box center [29, 251] width 15 height 12
select select
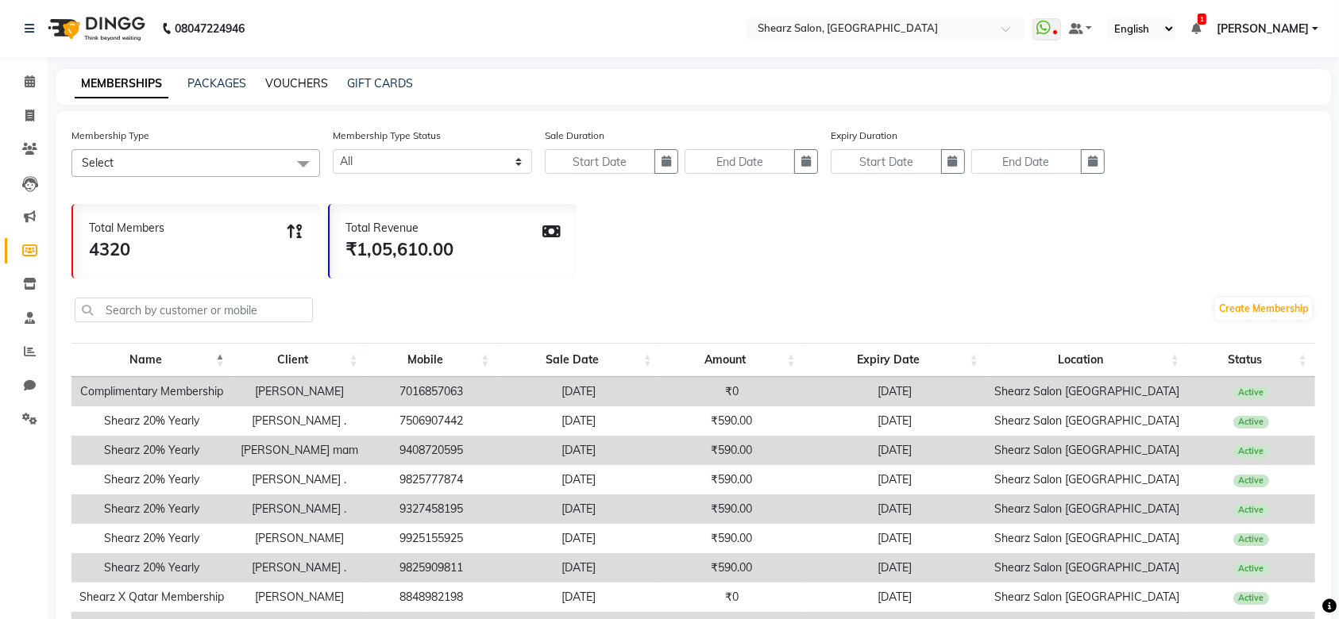
click at [287, 86] on link "VOUCHERS" at bounding box center [296, 83] width 63 height 14
select select
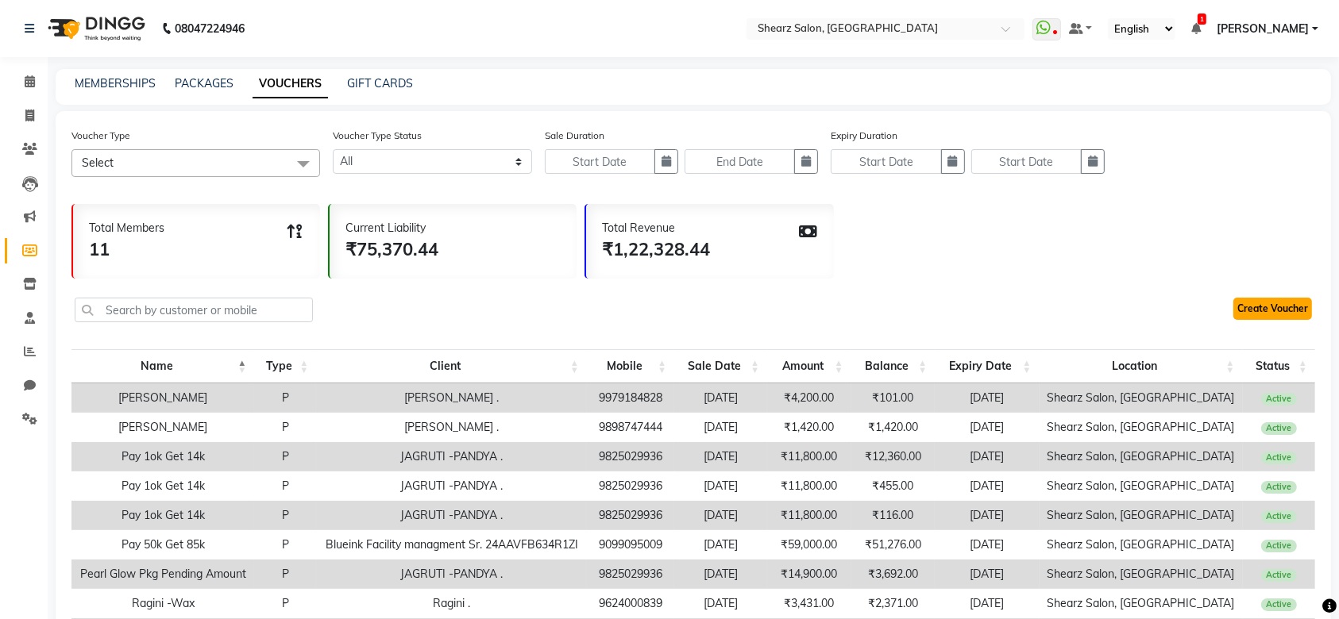
click at [1244, 318] on link "Create Voucher" at bounding box center [1272, 309] width 79 height 22
click at [32, 83] on icon at bounding box center [30, 81] width 10 height 12
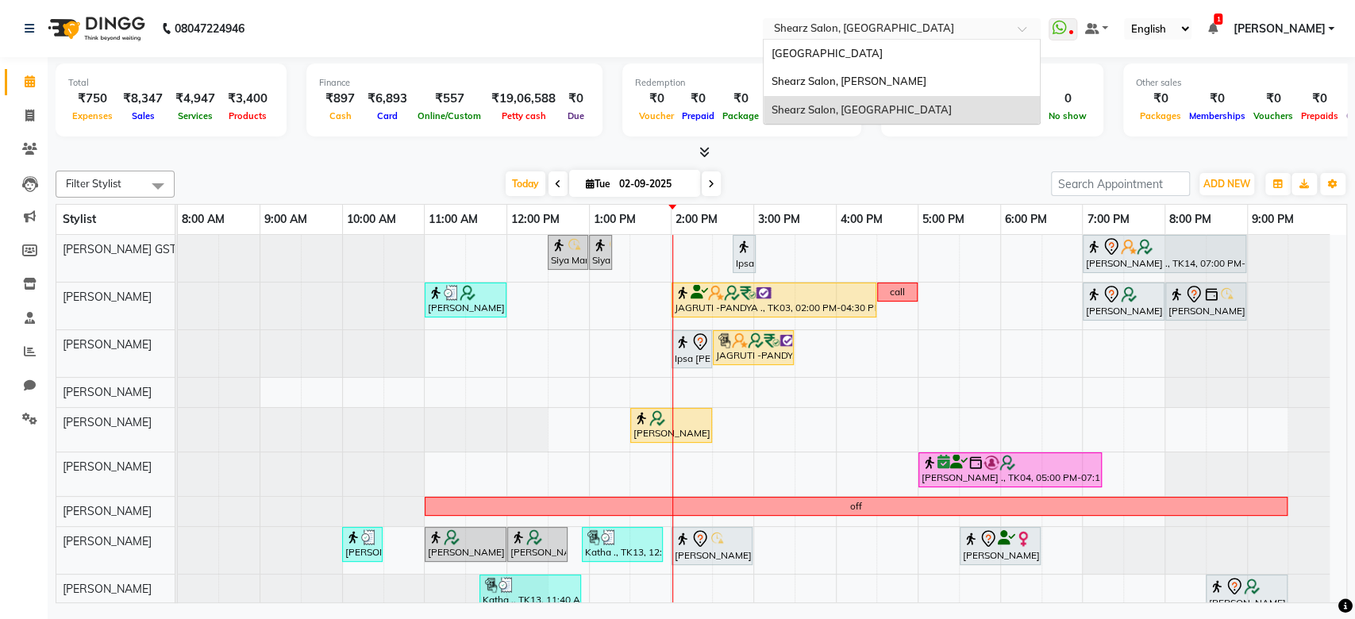
click at [877, 22] on input "text" at bounding box center [886, 30] width 230 height 16
click at [855, 83] on span "Shearz Salon, Shela" at bounding box center [849, 81] width 155 height 13
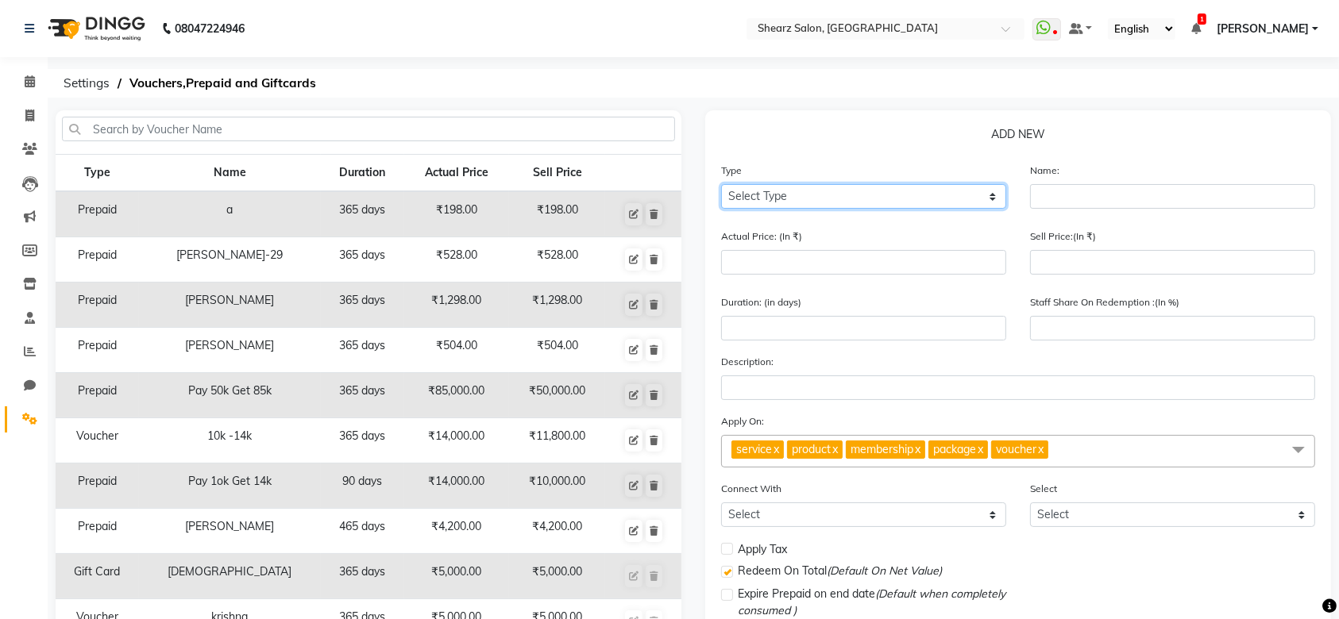
click at [954, 198] on select "Select Type Voucher Prepaid Gift Card" at bounding box center [863, 196] width 285 height 25
select select "P"
click at [721, 184] on select "Select Type Voucher Prepaid Gift Card" at bounding box center [863, 196] width 285 height 25
click at [1044, 199] on input "text" at bounding box center [1172, 196] width 285 height 25
type input "xyz"
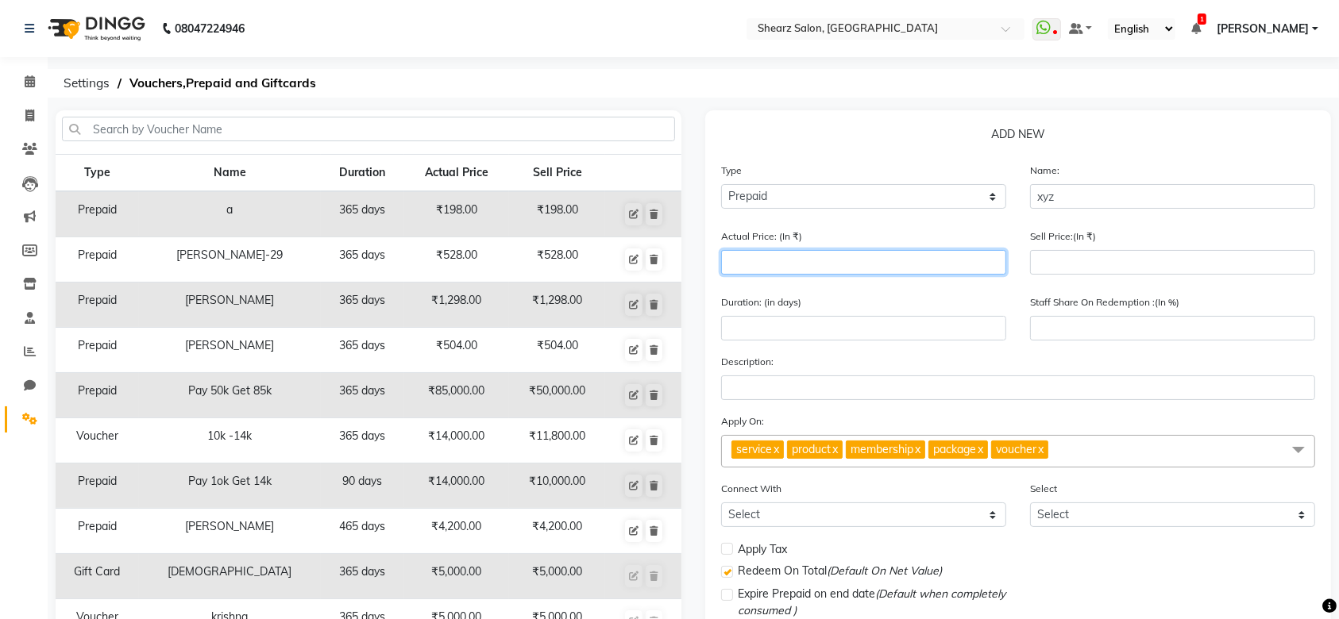
click at [958, 256] on input "number" at bounding box center [863, 262] width 285 height 25
type input "1"
type input "0"
type input "1000"
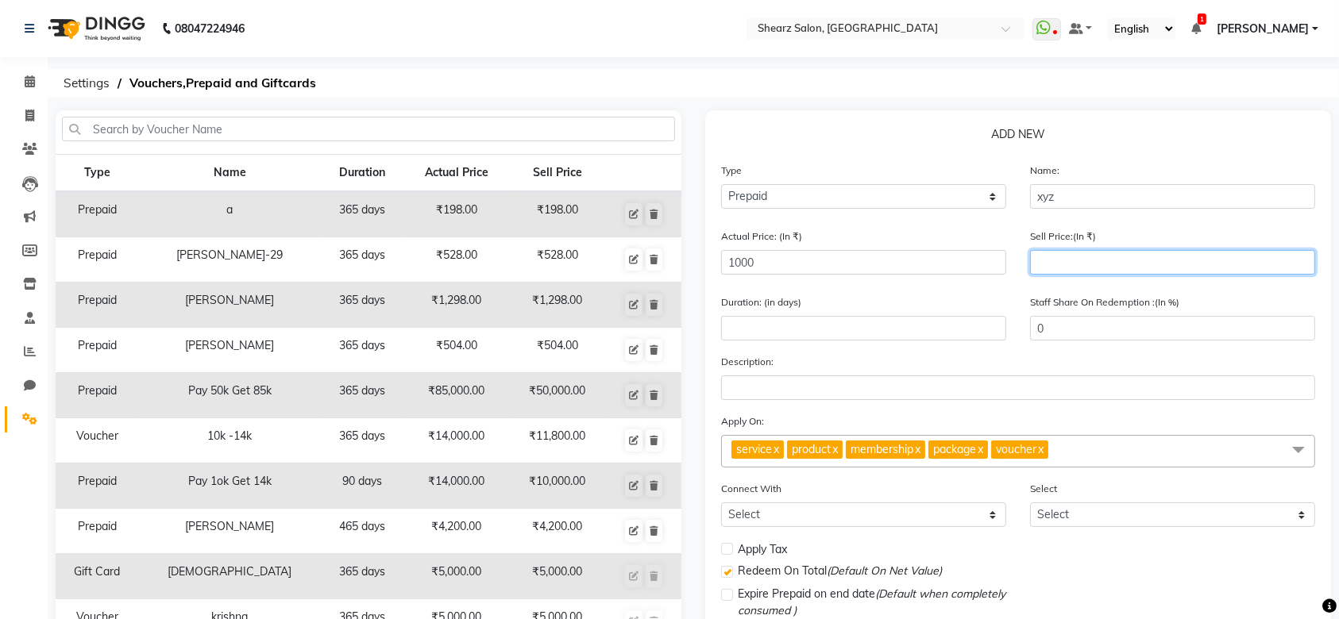
click at [1070, 260] on input "number" at bounding box center [1172, 262] width 285 height 25
click at [530, 93] on ol "Settings Vouchers,Prepaid and Giftcards" at bounding box center [691, 83] width 1270 height 29
click at [21, 87] on span at bounding box center [30, 82] width 28 height 18
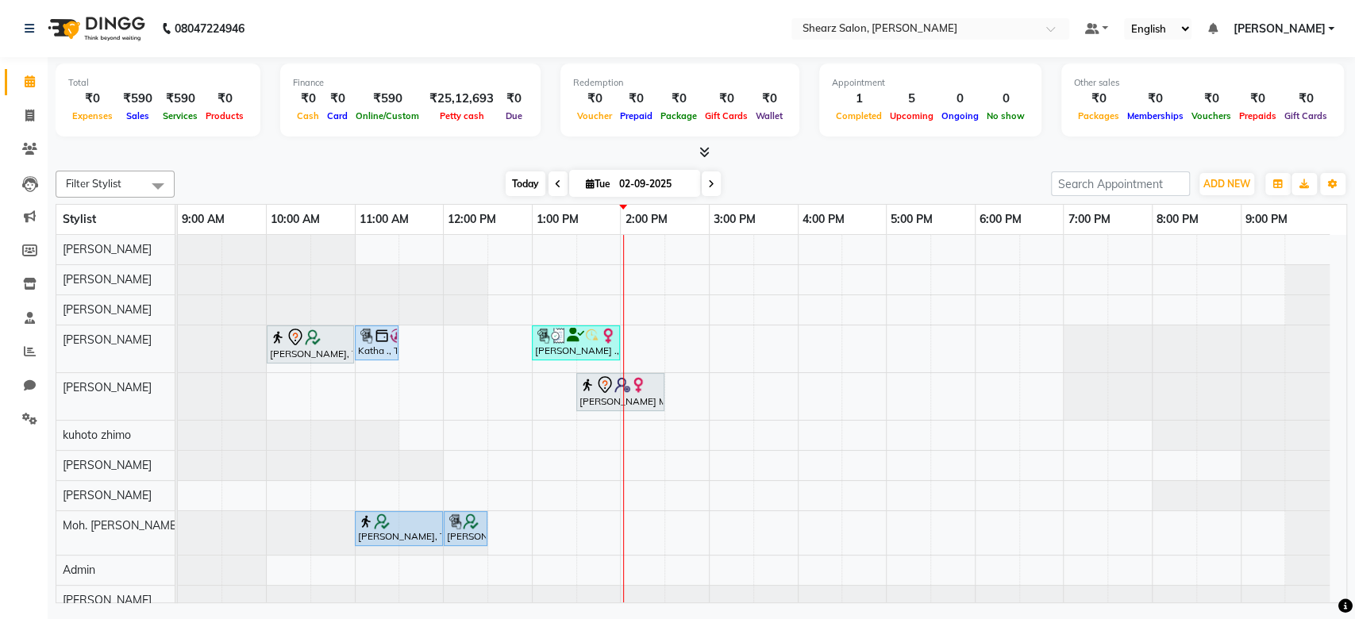
click at [507, 172] on span "Today" at bounding box center [526, 184] width 40 height 25
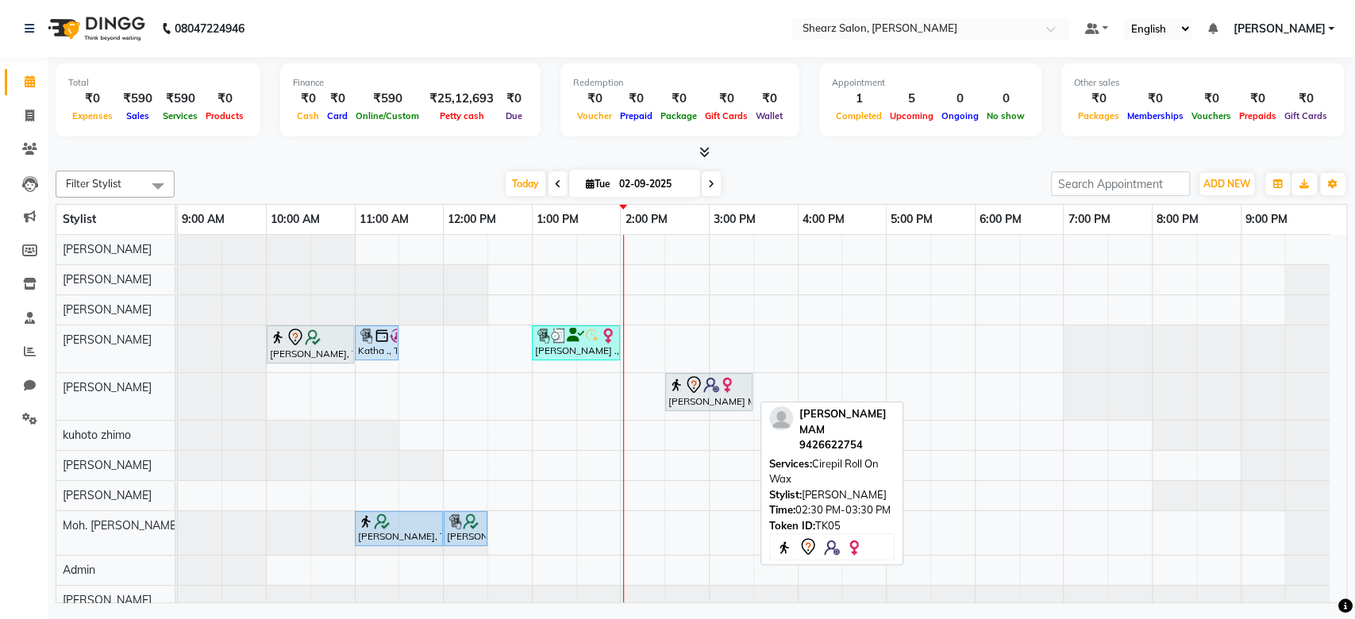
click at [709, 406] on div "[PERSON_NAME] MAM, TK05, 02:30 PM-03:30 PM, Cirepil Roll On Wax" at bounding box center [709, 392] width 84 height 33
select select "7"
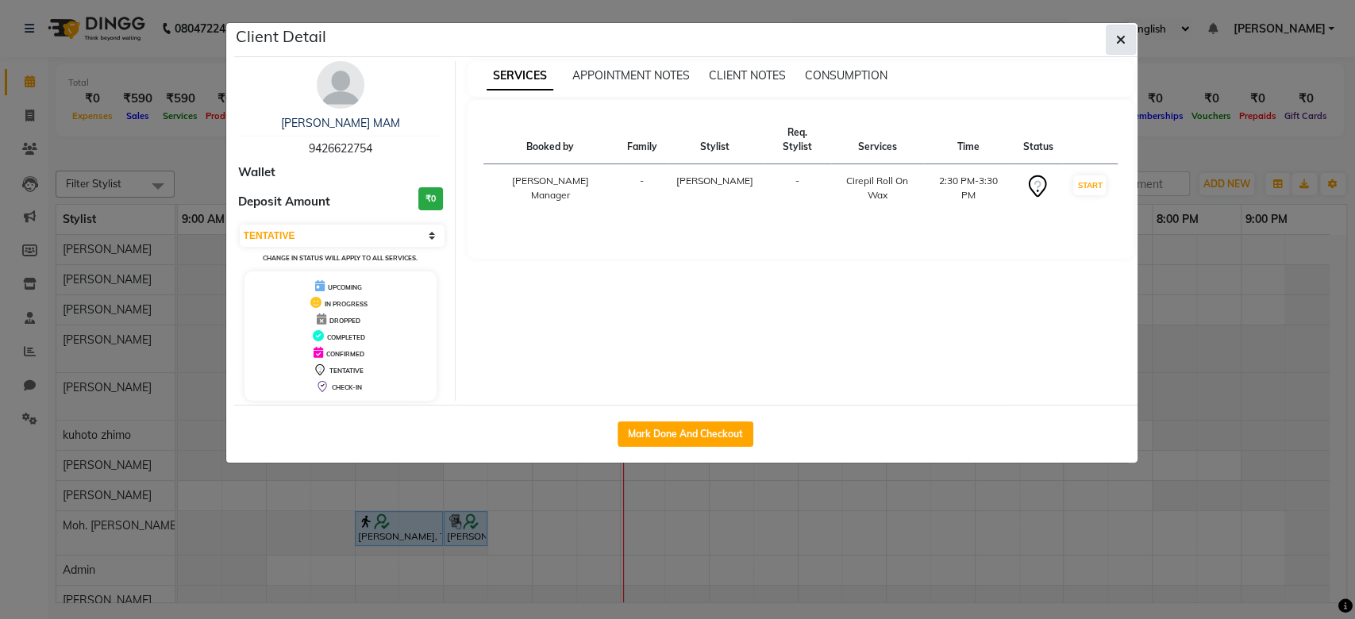
click at [1110, 42] on button "button" at bounding box center [1121, 40] width 30 height 30
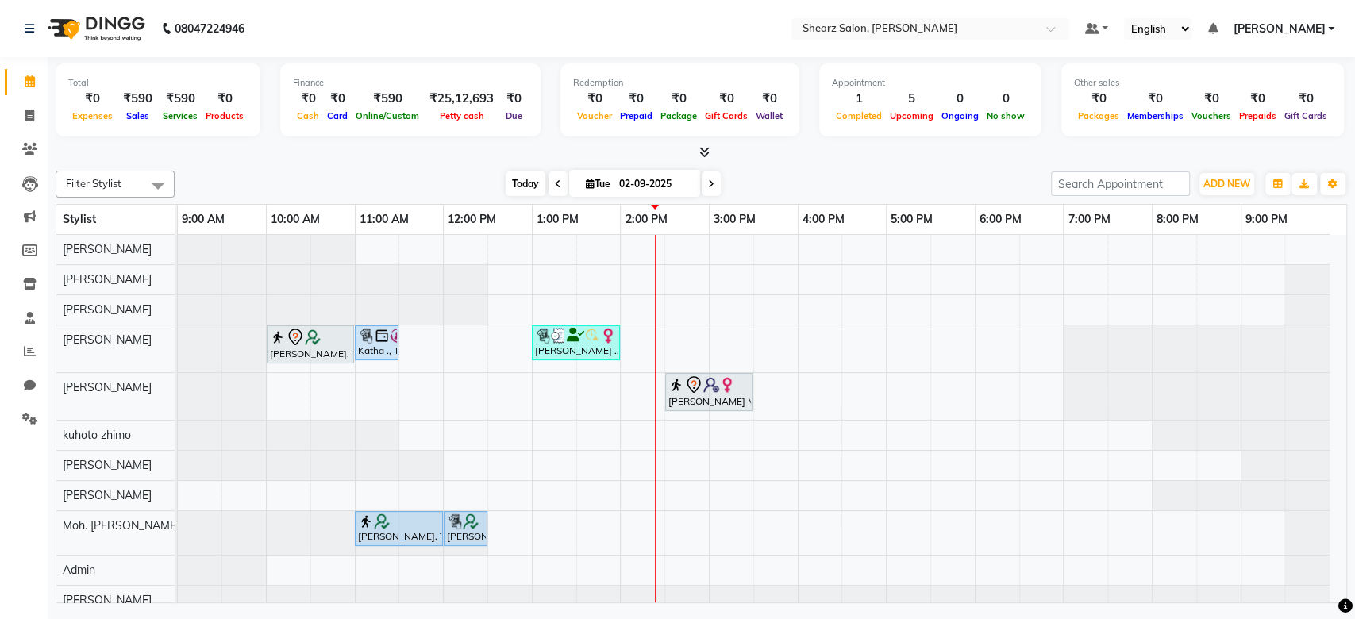
click at [510, 187] on span "Today" at bounding box center [526, 184] width 40 height 25
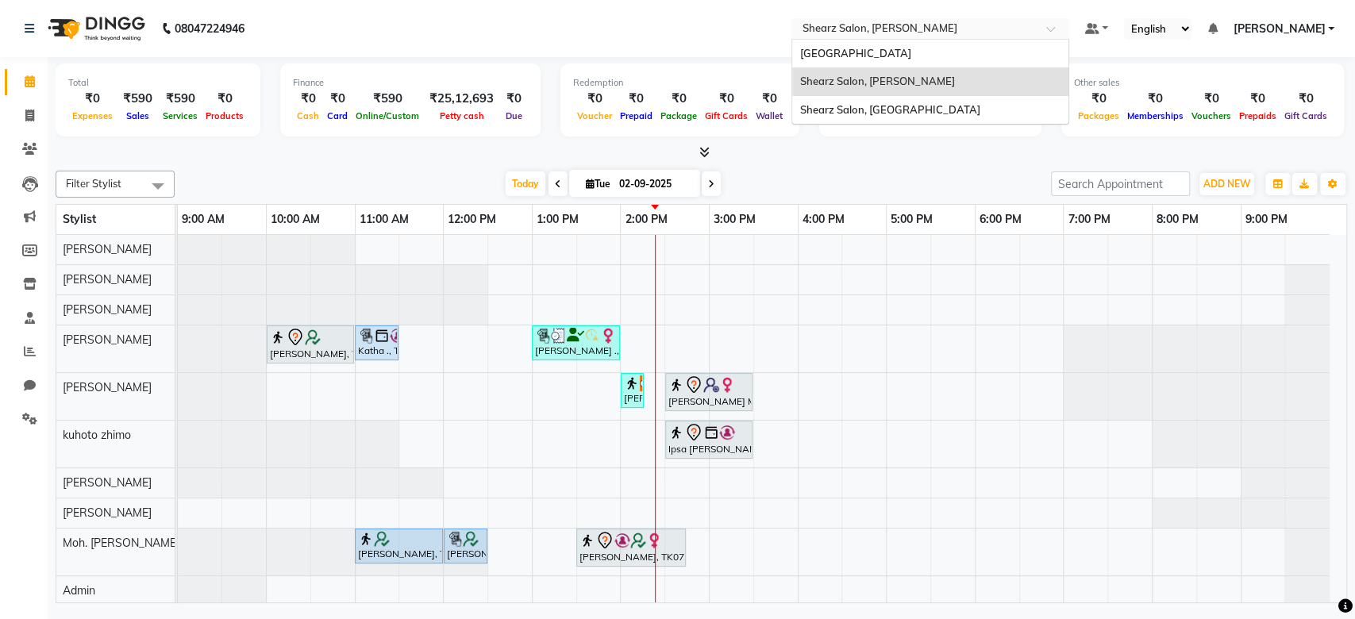
click at [927, 22] on input "text" at bounding box center [915, 30] width 230 height 16
click at [903, 114] on span "Shearz Salon, [GEOGRAPHIC_DATA]" at bounding box center [890, 109] width 180 height 13
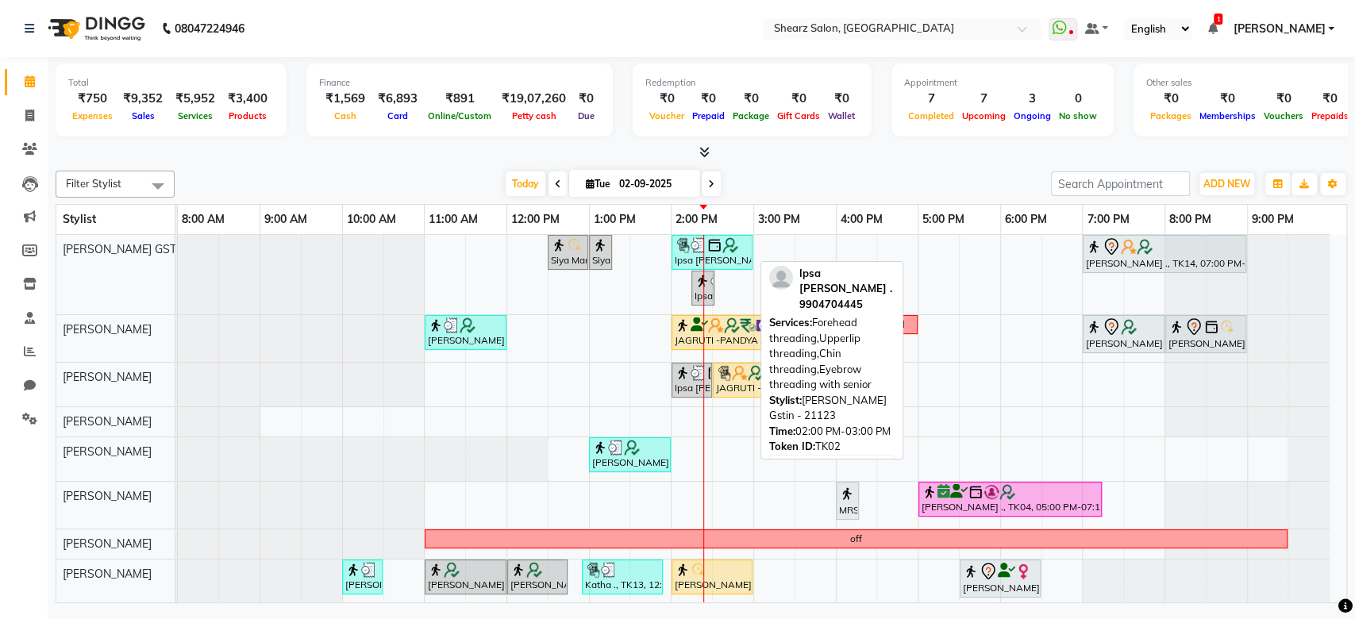
click at [716, 249] on img at bounding box center [715, 245] width 16 height 16
select select "3"
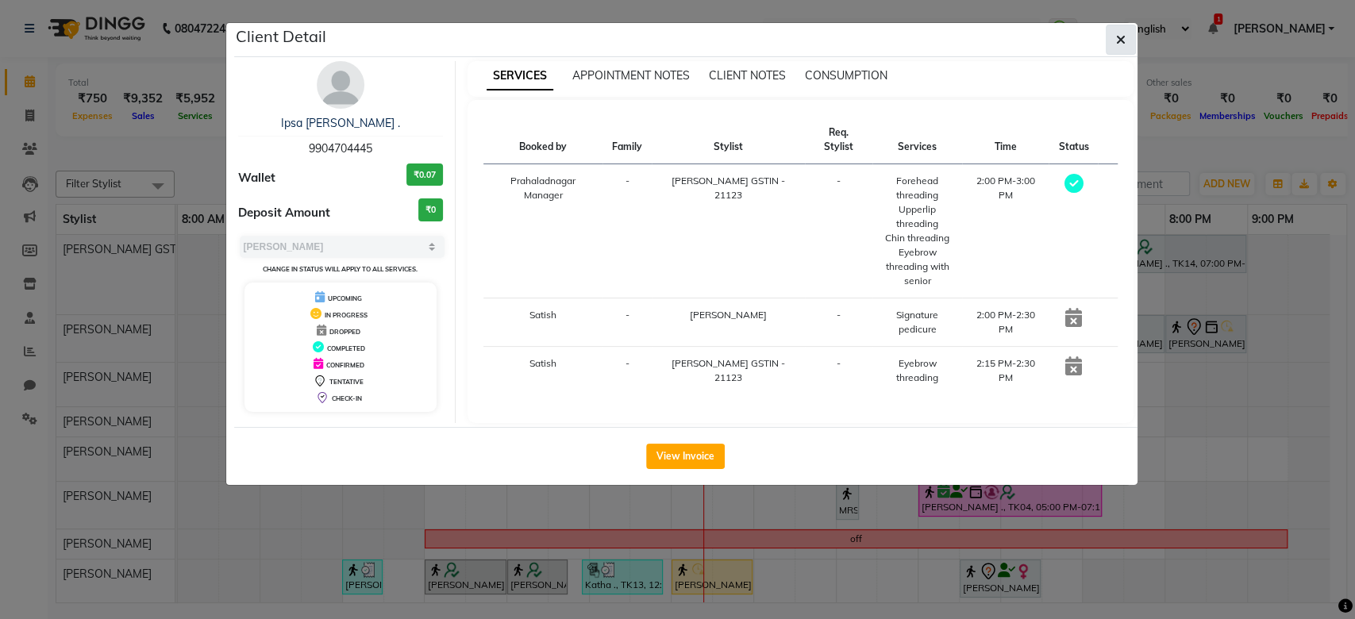
click at [1124, 39] on icon "button" at bounding box center [1121, 39] width 10 height 13
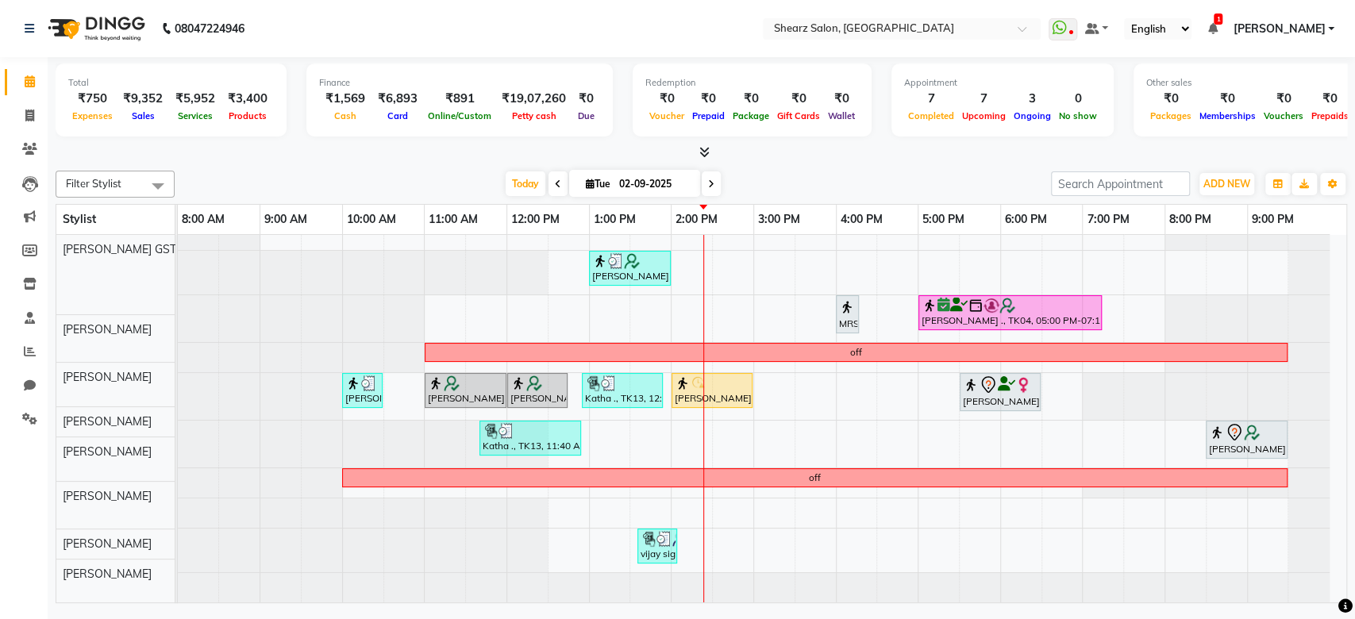
scroll to position [201, 0]
